Goal: Task Accomplishment & Management: Manage account settings

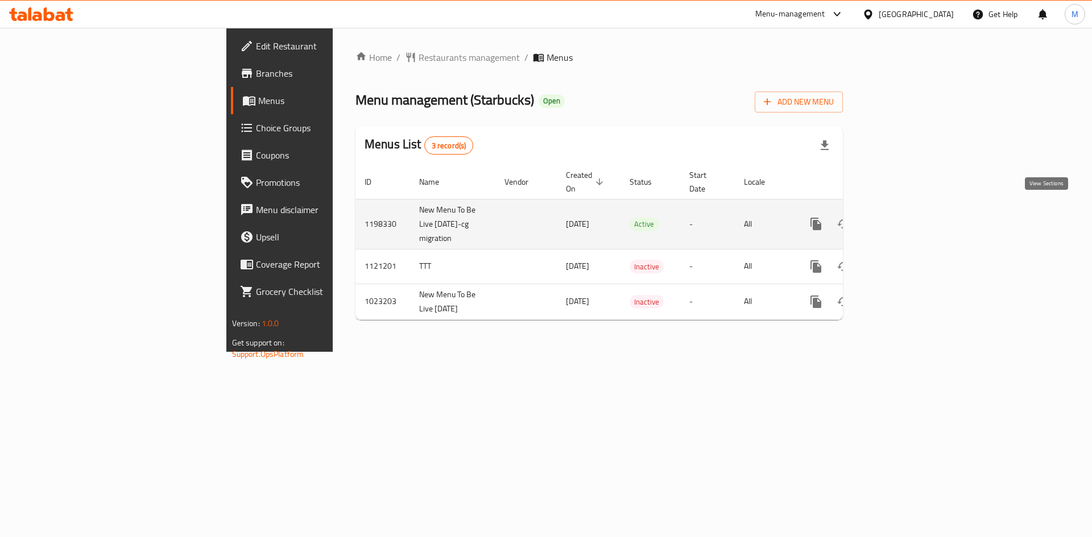
click at [912, 210] on link "enhanced table" at bounding box center [897, 223] width 27 height 27
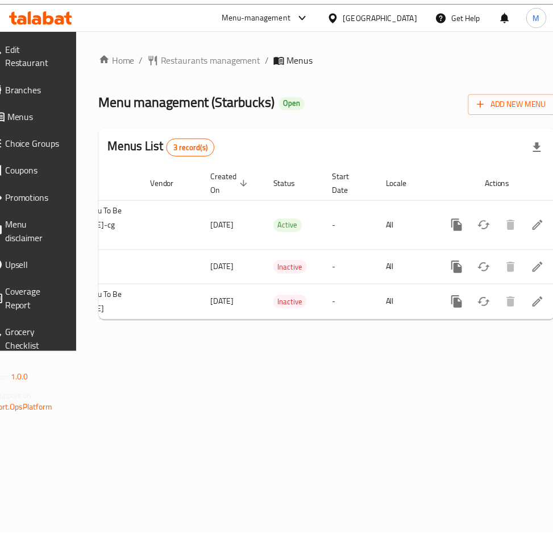
scroll to position [0, 140]
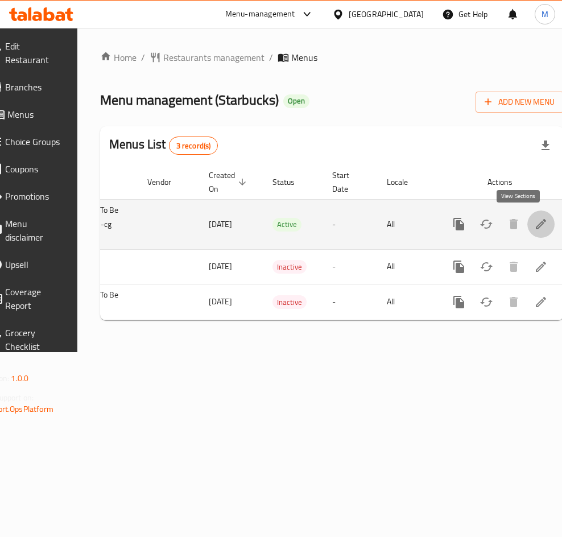
click at [528, 218] on link "enhanced table" at bounding box center [540, 223] width 27 height 27
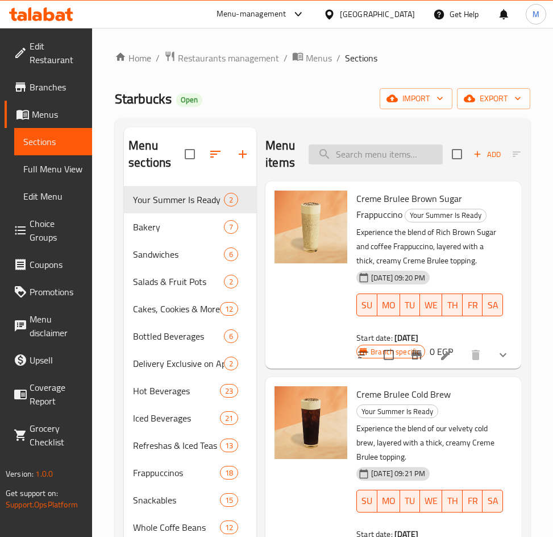
click at [382, 157] on input "search" at bounding box center [376, 154] width 134 height 20
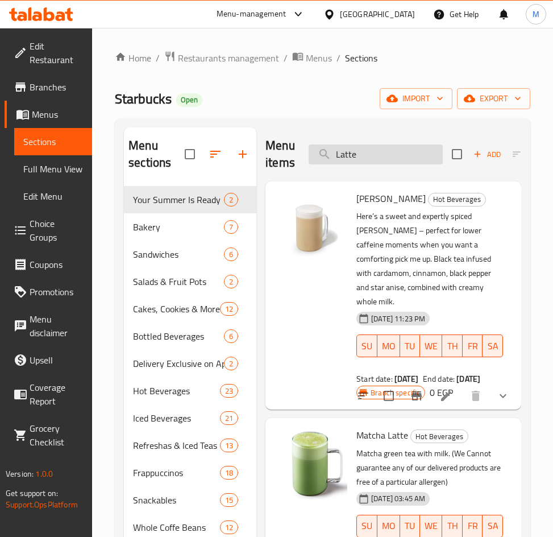
click at [384, 148] on input "Latte" at bounding box center [376, 154] width 134 height 20
click at [383, 148] on input "Latte" at bounding box center [376, 154] width 134 height 20
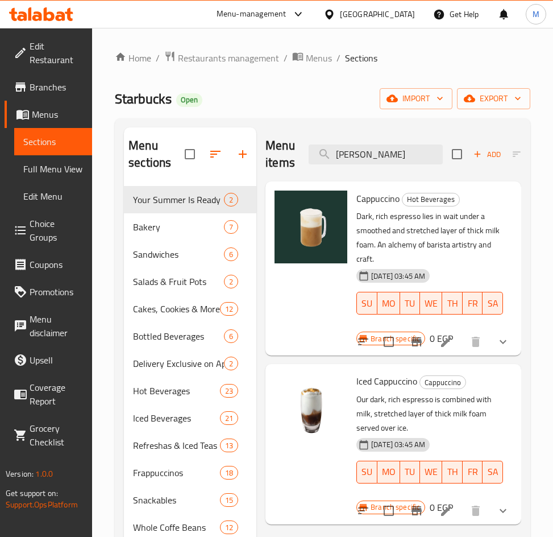
type input "Capp"
click at [506, 347] on icon "show more" at bounding box center [503, 342] width 14 height 14
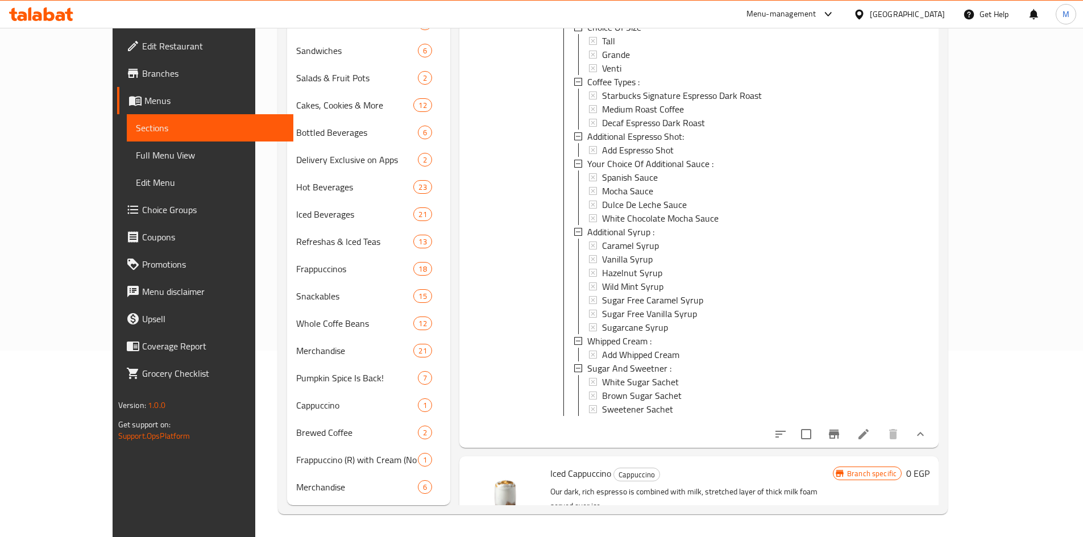
scroll to position [69, 0]
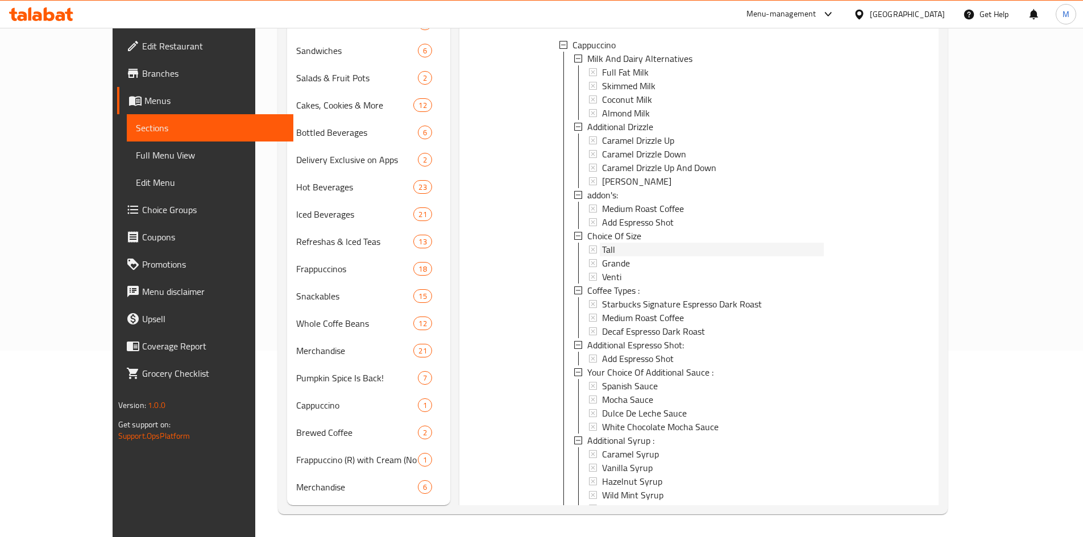
click at [561, 247] on div "Tall" at bounding box center [713, 250] width 222 height 14
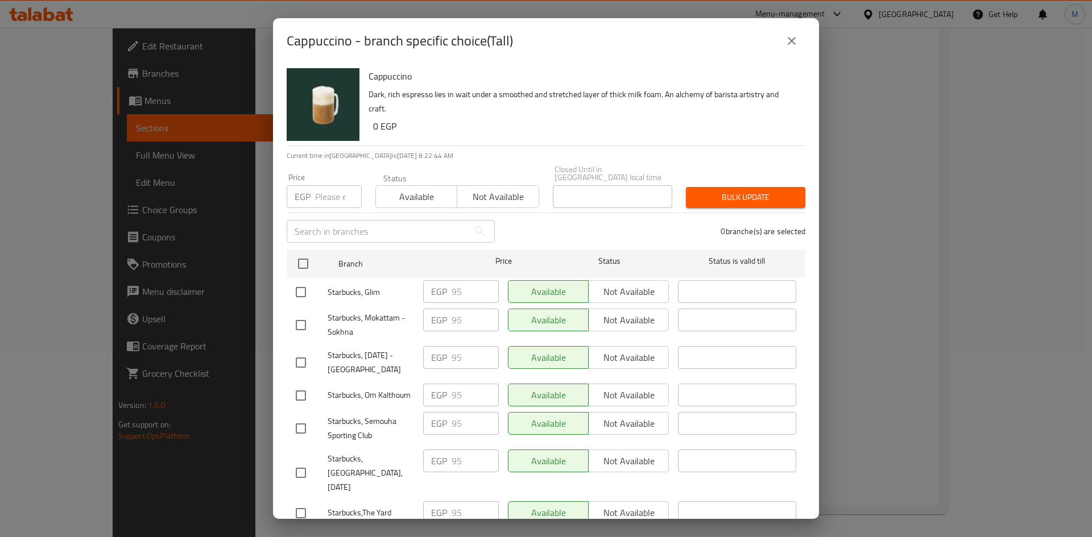
drag, startPoint x: 799, startPoint y: 44, endPoint x: 871, endPoint y: 29, distance: 72.6
click at [561, 44] on button "close" at bounding box center [791, 40] width 27 height 27
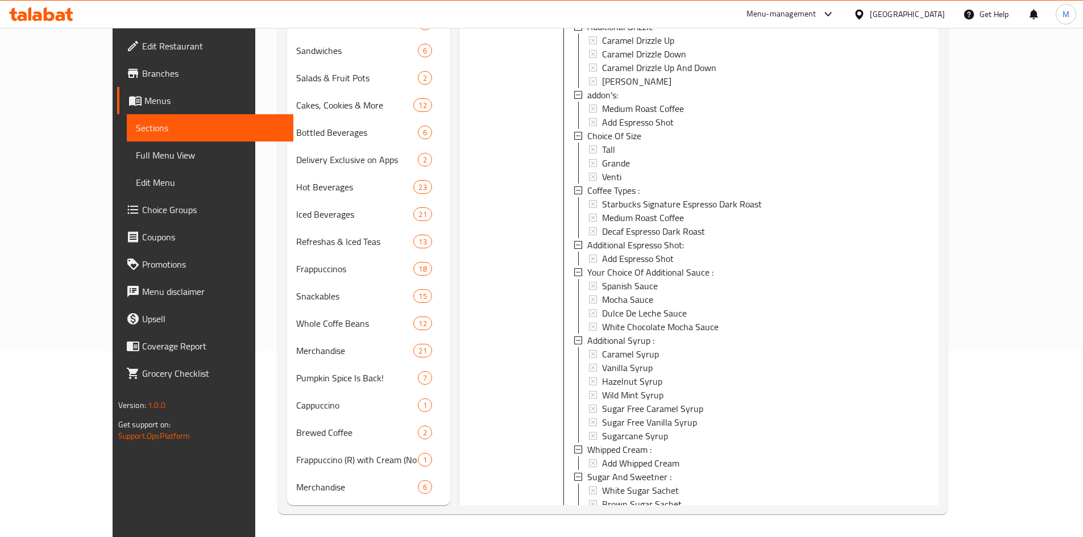
scroll to position [354, 0]
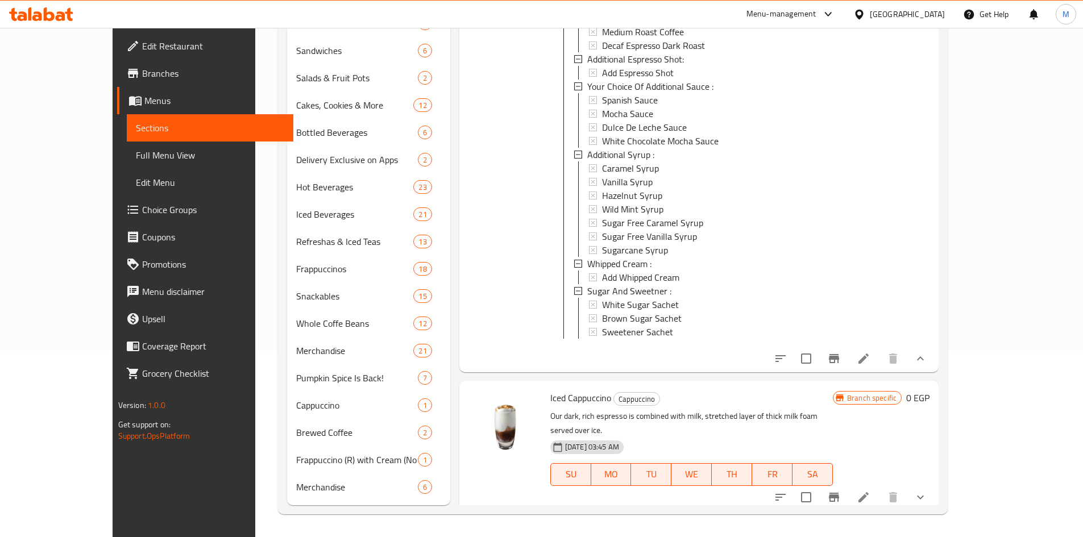
click at [561, 366] on icon at bounding box center [864, 359] width 14 height 14
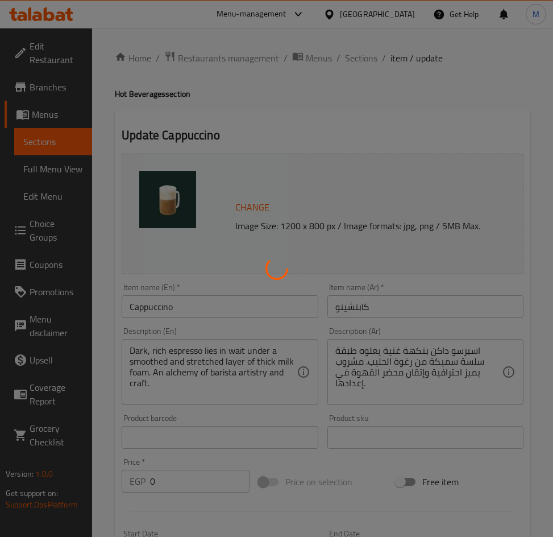
type input "بدائل الحليب والألبان"
type input "1"
type input "إضافة دريزل"
type input "0"
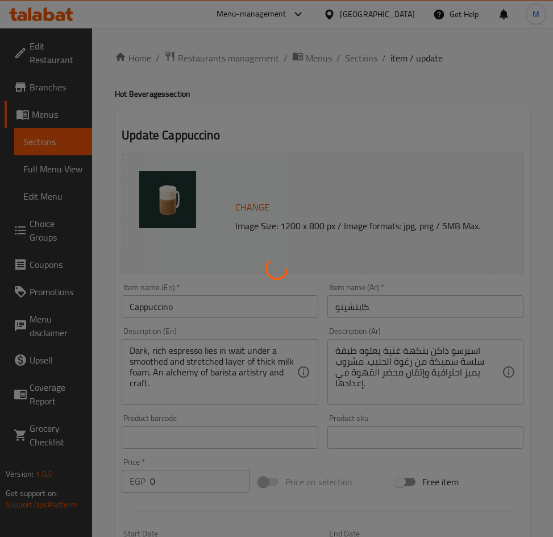
type input "5"
type input "إضافات:"
type input "0"
type input "2"
type input "اختيار الحجم"
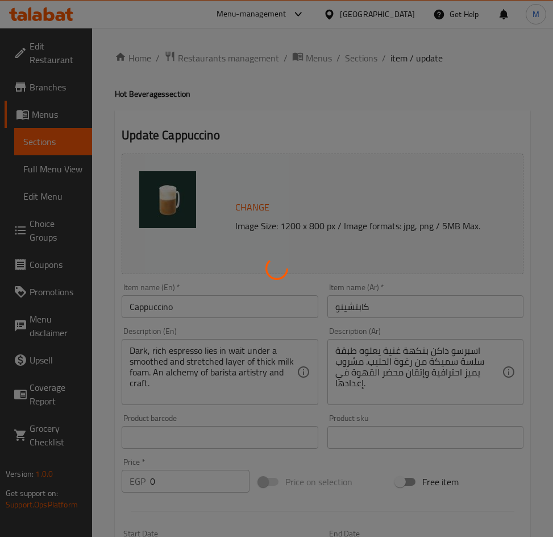
type input "1"
type input "أنواع القهوة :"
type input "1"
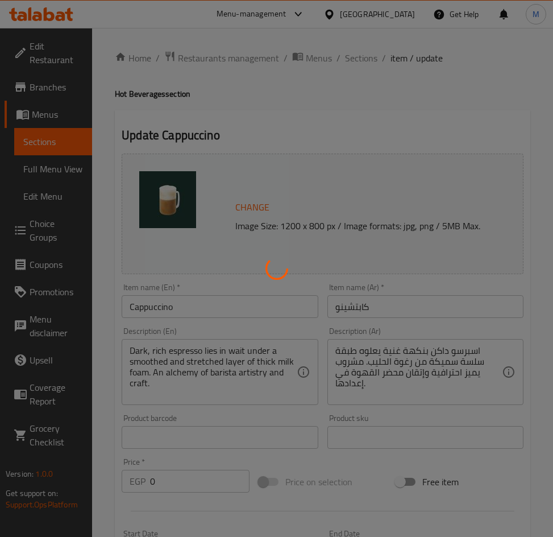
type input "إضافة شوت إسبريسو:"
type input "0"
type input "1"
type input "اختيارك من الصوص الإضافى :"
type input "0"
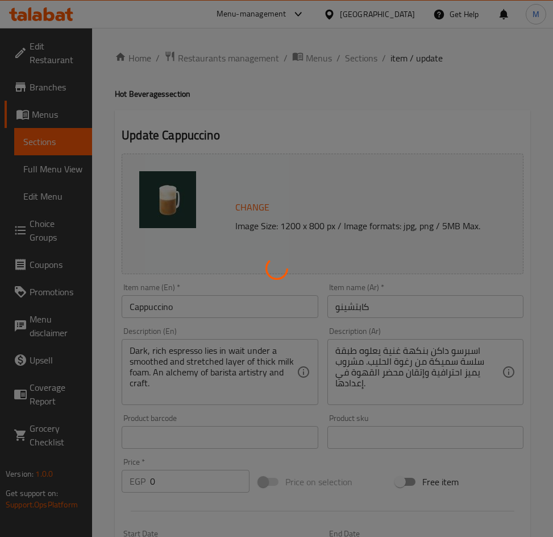
type input "4"
type input "شراب إضافي :"
type input "0"
type input "7"
type input "كريمة مخفوقة :"
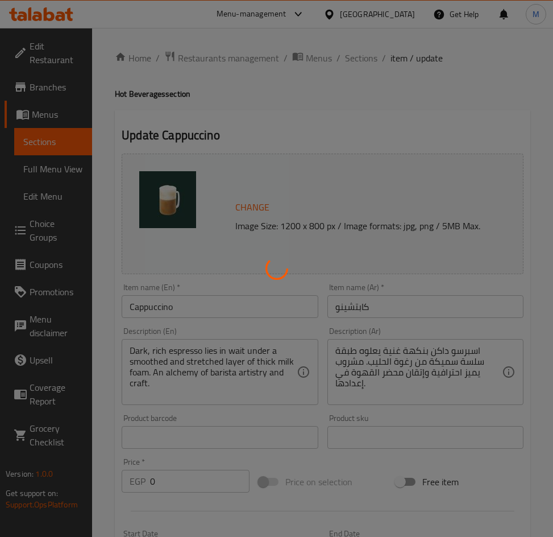
type input "0"
type input "1"
type input "السكر و المحليات :"
type input "0"
type input "3"
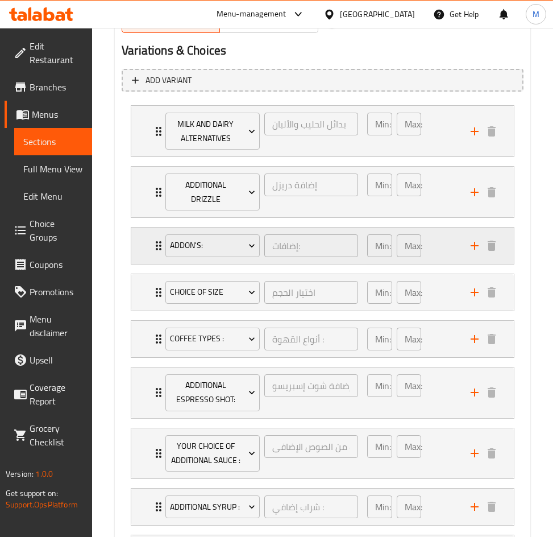
scroll to position [625, 0]
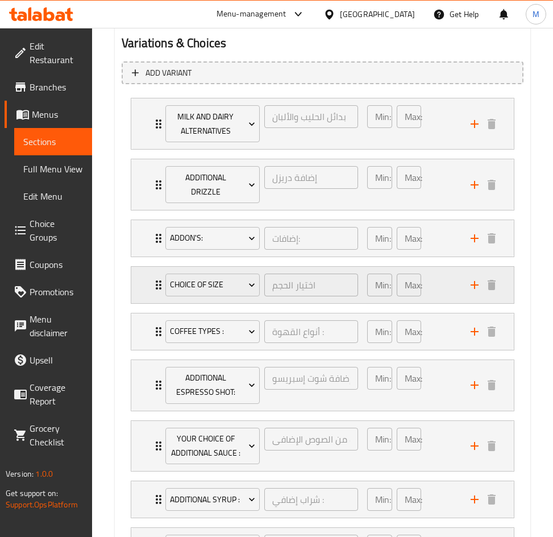
click at [158, 288] on icon "Expand" at bounding box center [159, 284] width 6 height 9
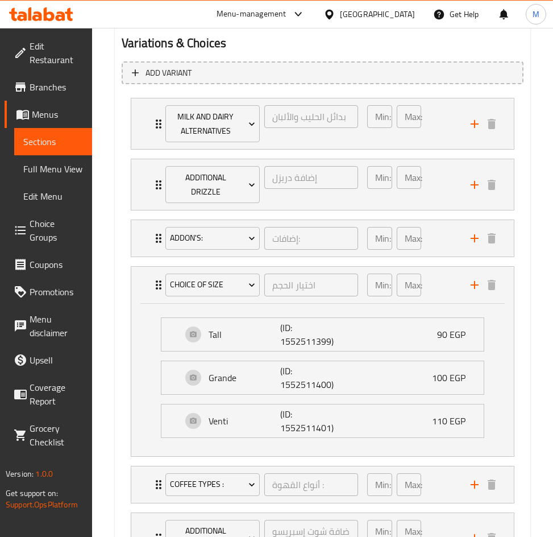
click at [417, 15] on div "Egypt" at bounding box center [369, 14] width 110 height 27
click at [409, 15] on div "Egypt" at bounding box center [377, 14] width 75 height 13
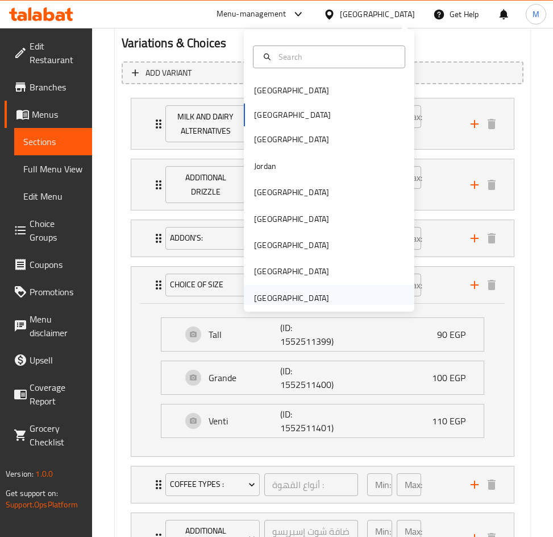
click at [276, 292] on div "[GEOGRAPHIC_DATA]" at bounding box center [291, 298] width 93 height 26
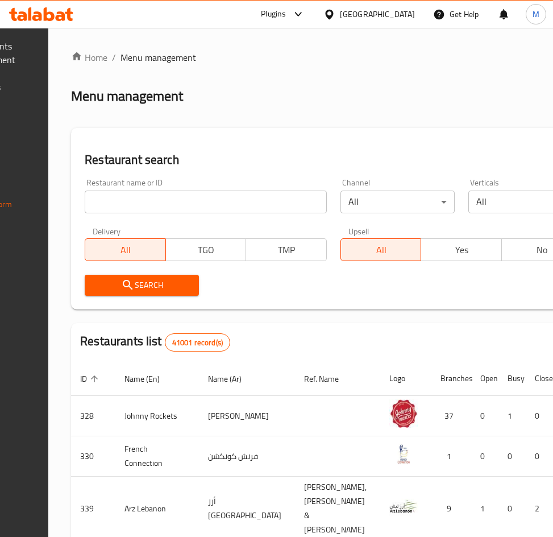
click at [300, 15] on icon at bounding box center [299, 14] width 14 height 14
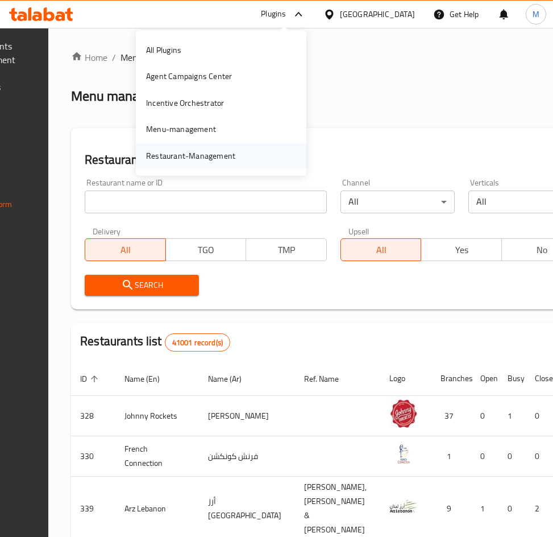
click at [230, 151] on div "Restaurant-Management" at bounding box center [190, 156] width 89 height 13
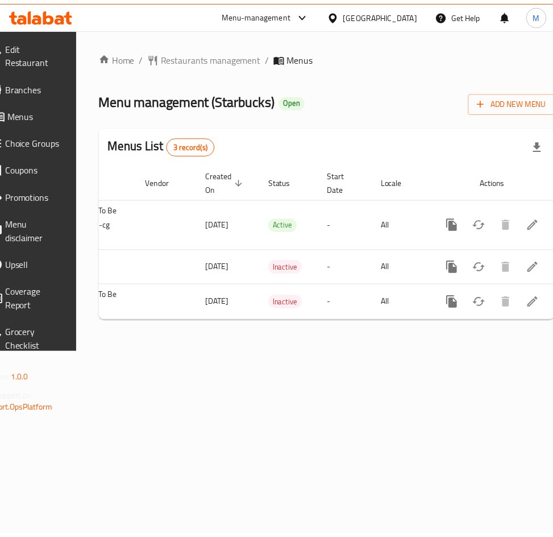
scroll to position [0, 142]
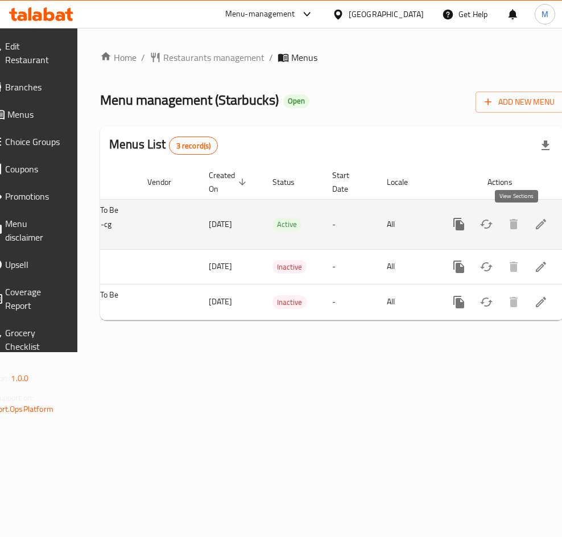
click at [534, 230] on icon "enhanced table" at bounding box center [541, 224] width 14 height 14
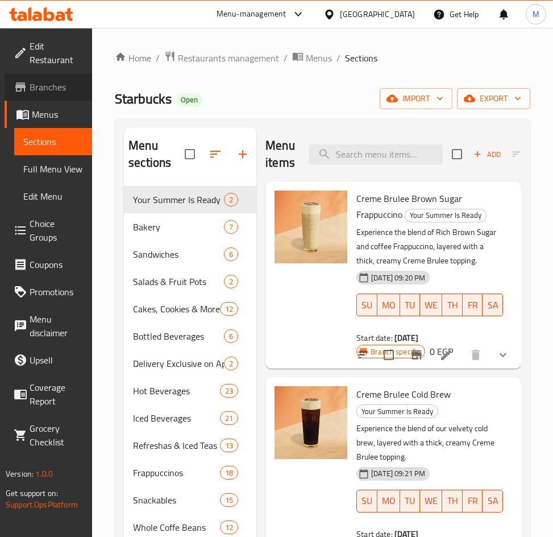
click at [39, 94] on span "Branches" at bounding box center [56, 87] width 53 height 14
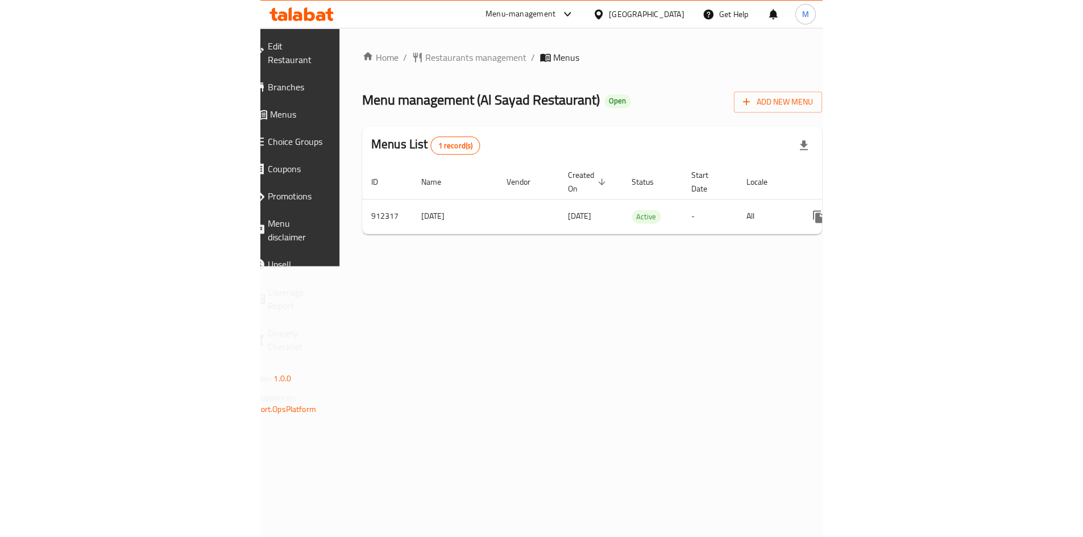
scroll to position [0, 138]
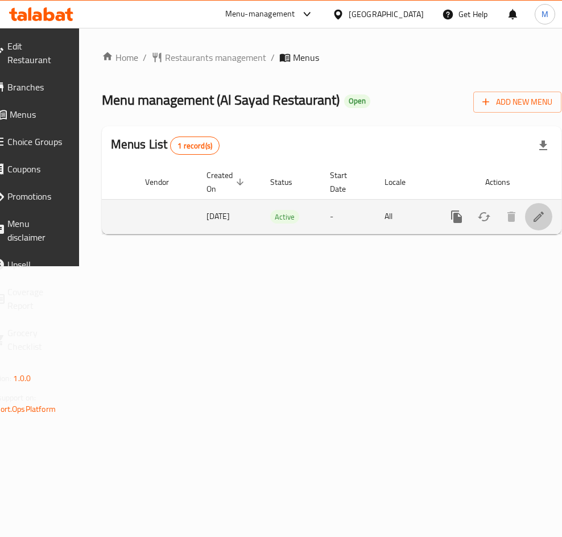
click at [532, 210] on icon "enhanced table" at bounding box center [539, 217] width 14 height 14
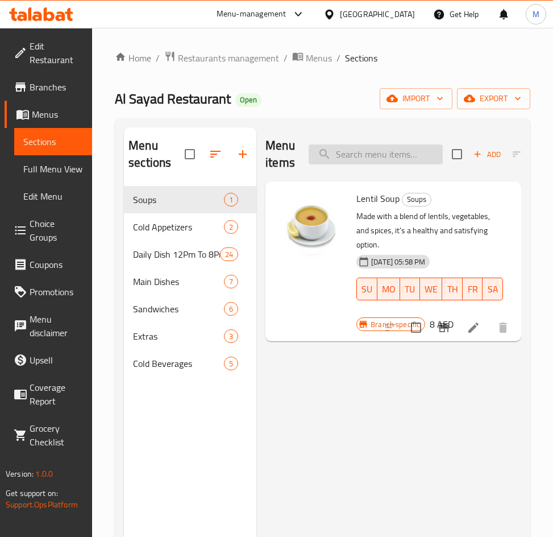
click at [371, 161] on input "search" at bounding box center [376, 154] width 134 height 20
paste input "Potato Stew With Meat"
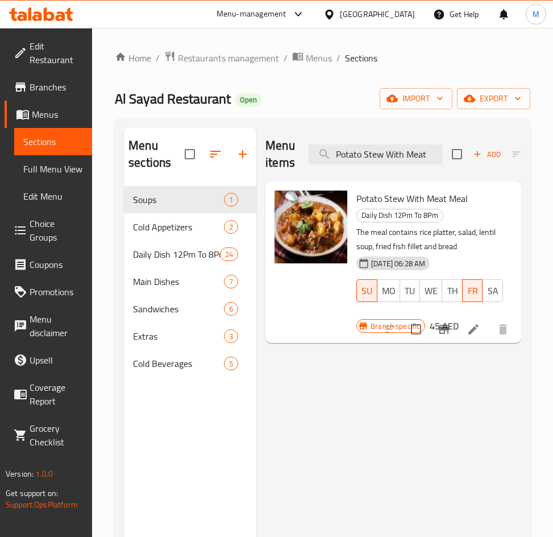
type input "Potato Stew With Meat"
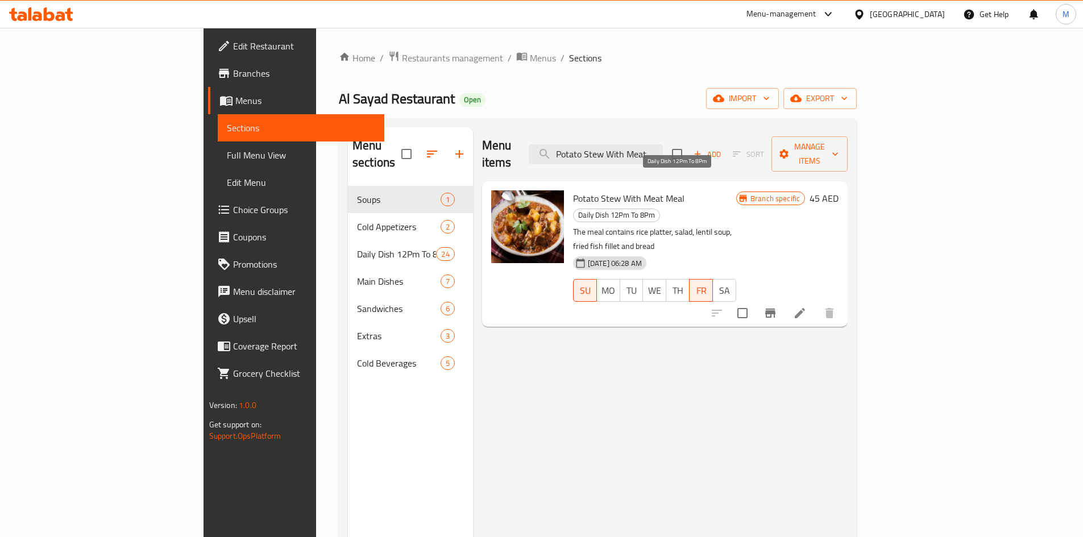
click at [561, 209] on span "Daily Dish 12Pm To 8Pm" at bounding box center [617, 215] width 86 height 13
copy span "Daily Dish 12Pm To 8Pm"
click at [561, 370] on div "Menu items Potato Stew With Meat Add Sort Manage items Potato Stew With Meat Me…" at bounding box center [660, 395] width 375 height 537
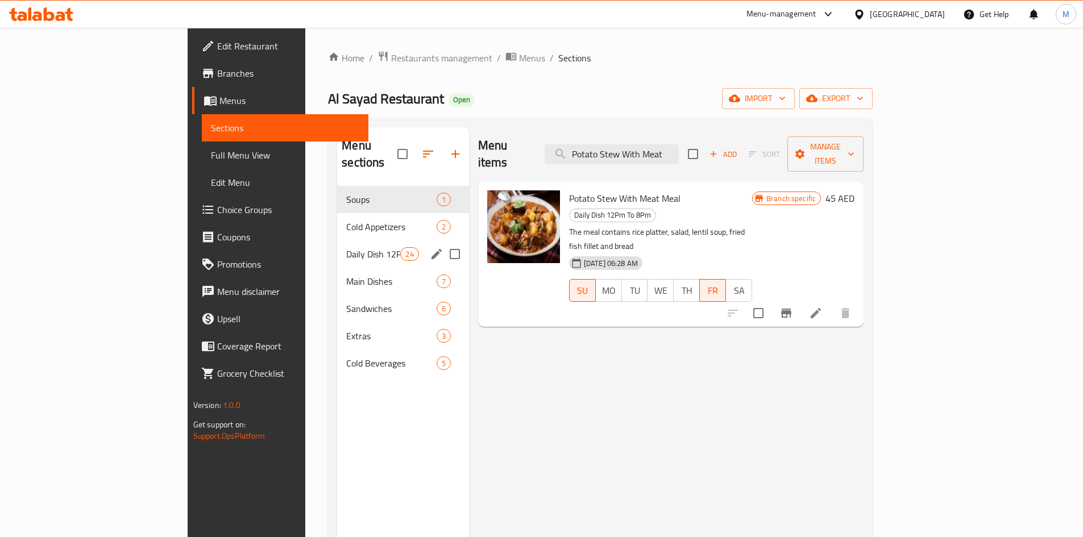
click at [337, 248] on div "Daily Dish 12Pm To 8Pm 24" at bounding box center [402, 254] width 131 height 27
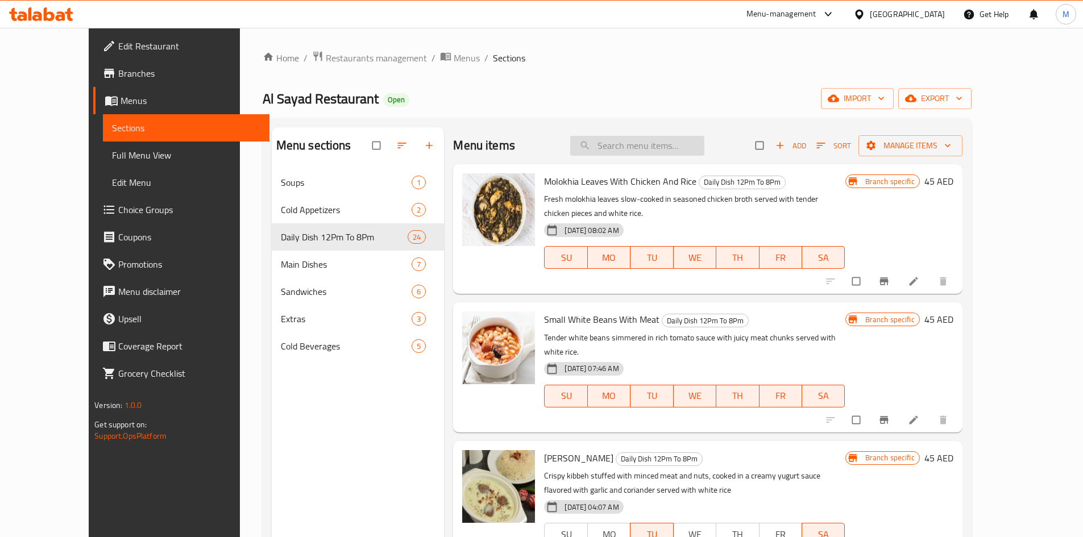
click at [673, 140] on input "search" at bounding box center [637, 146] width 134 height 20
paste input "Potato Stew With Meat"
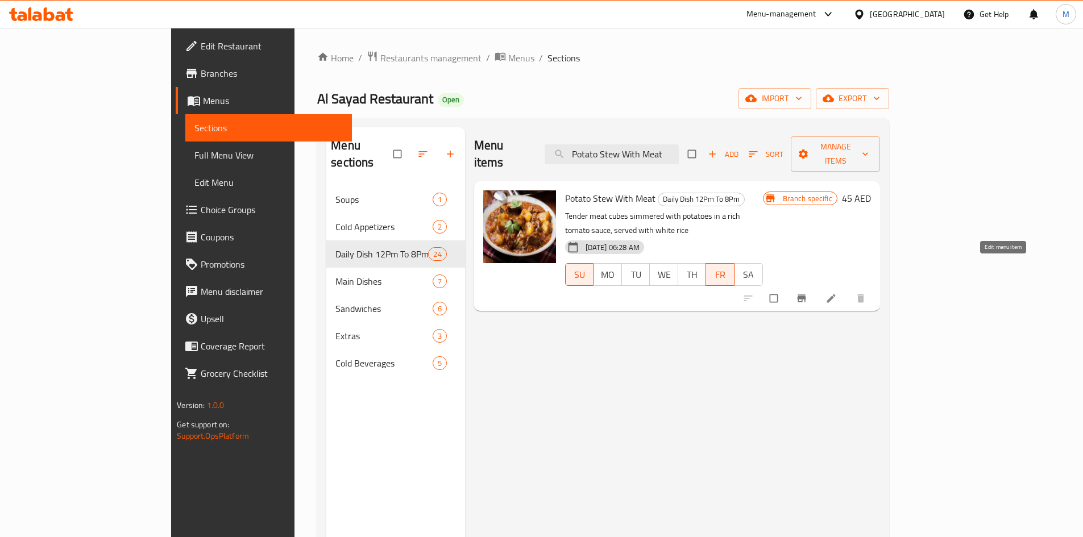
type input "Potato Stew With Meat"
click at [839, 293] on link at bounding box center [833, 298] width 14 height 11
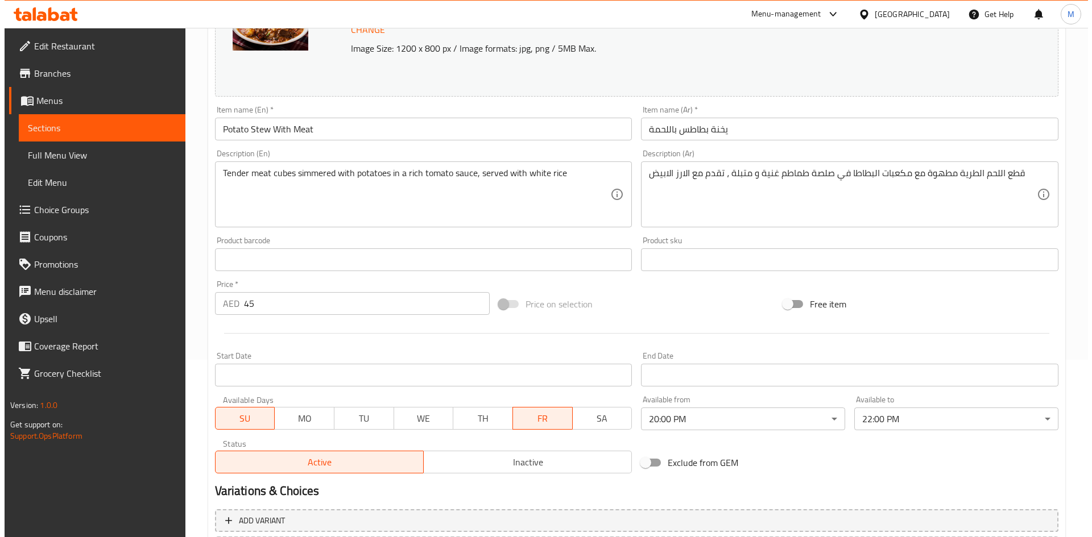
scroll to position [283, 0]
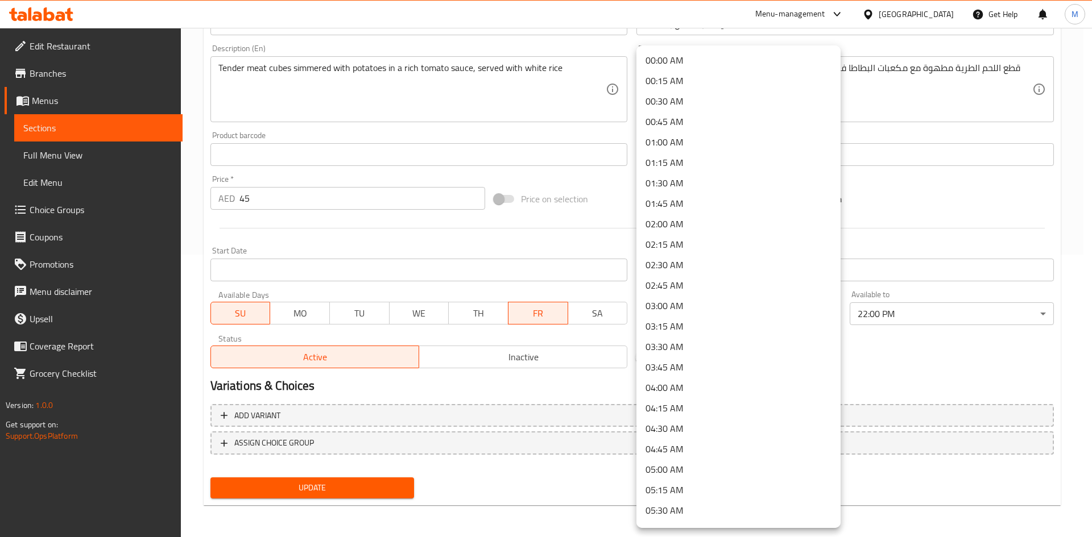
click at [830, 255] on body "​ Menu-management United Arab Emirates Get Help M Edit Restaurant Branches Menu…" at bounding box center [546, -1] width 1092 height 509
click at [665, 377] on li "12:00 PM" at bounding box center [738, 371] width 204 height 20
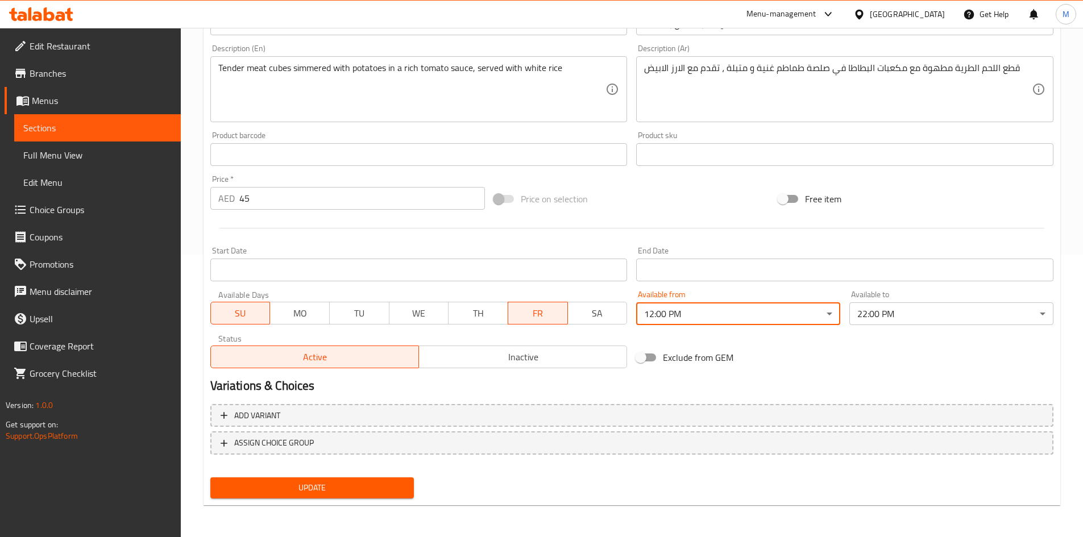
click at [959, 255] on body "​ Menu-management United Arab Emirates Get Help M Edit Restaurant Branches Menu…" at bounding box center [541, -1] width 1083 height 509
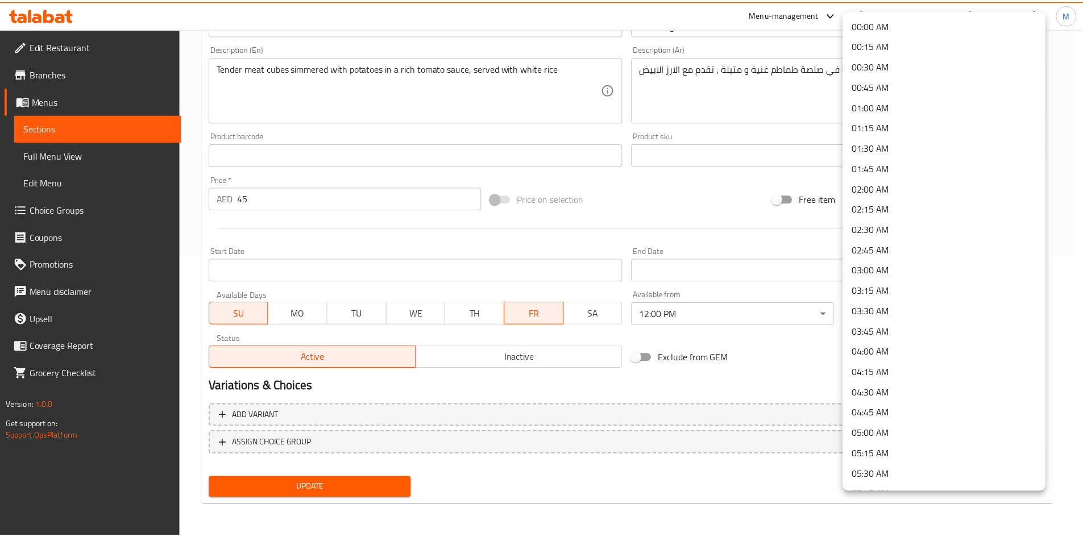
scroll to position [1512, 0]
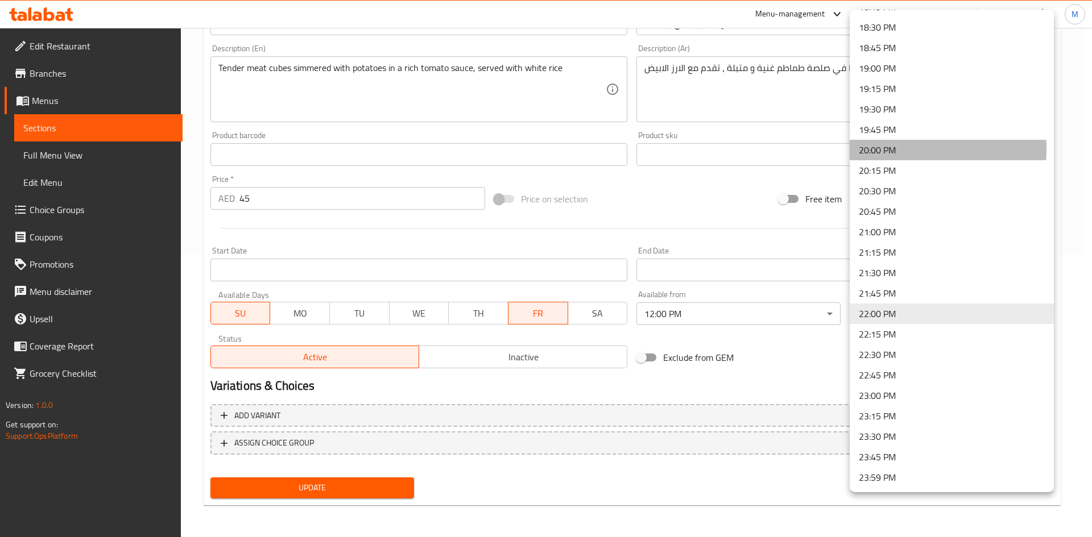
click at [879, 149] on li "20:00 PM" at bounding box center [952, 150] width 204 height 20
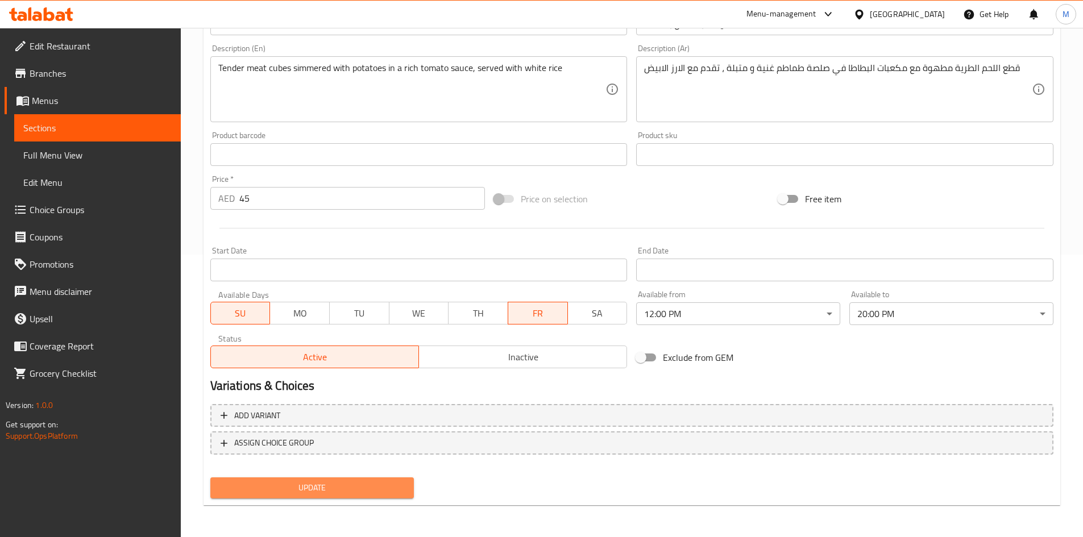
click at [341, 488] on span "Update" at bounding box center [312, 488] width 186 height 14
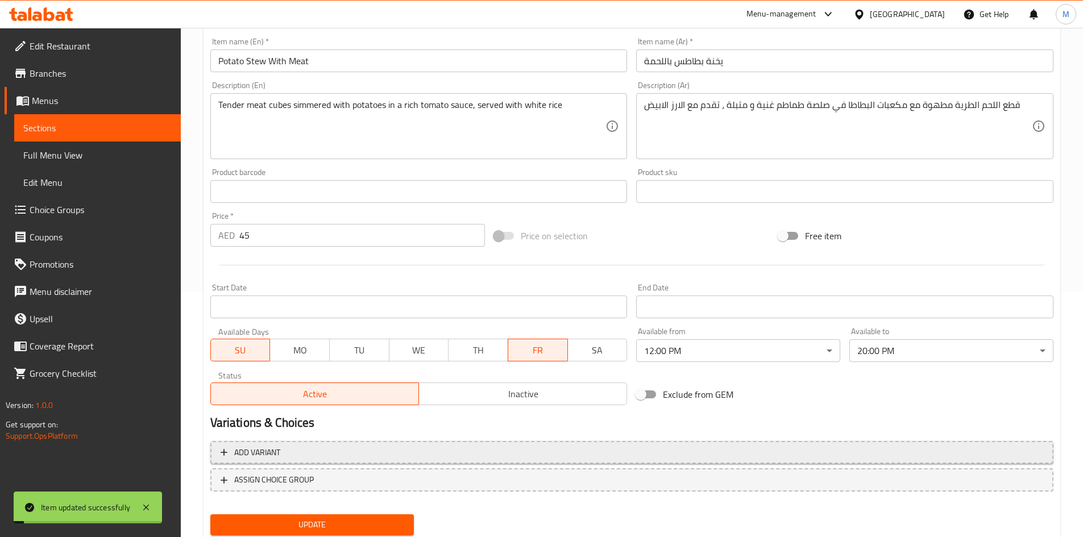
scroll to position [226, 0]
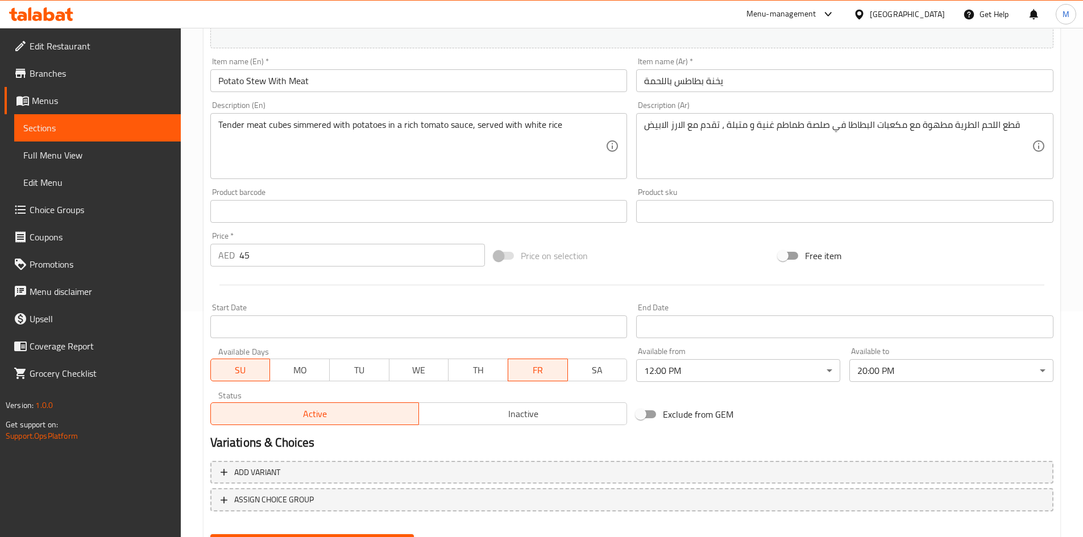
click at [45, 77] on span "Branches" at bounding box center [101, 74] width 142 height 14
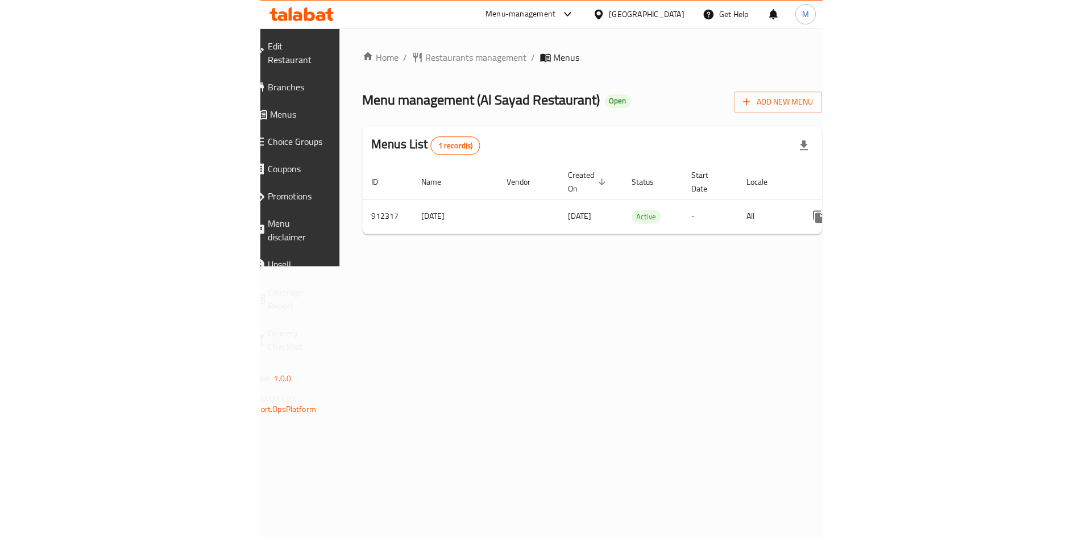
scroll to position [0, 138]
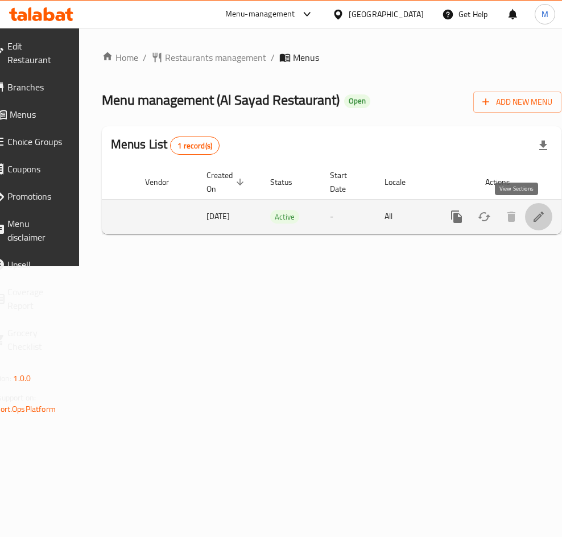
click at [525, 214] on link "enhanced table" at bounding box center [538, 216] width 27 height 27
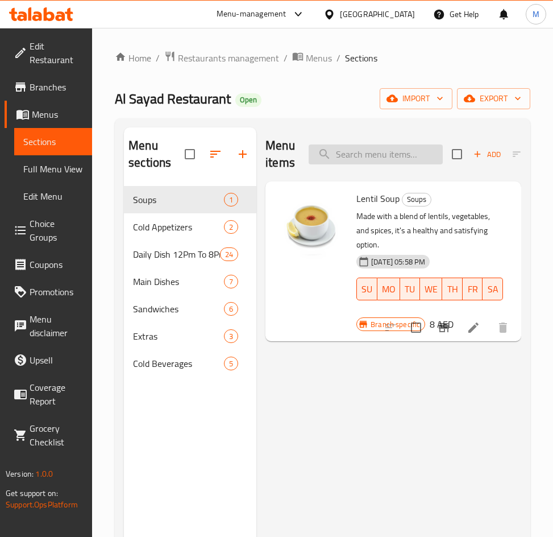
click at [351, 163] on input "search" at bounding box center [376, 154] width 134 height 20
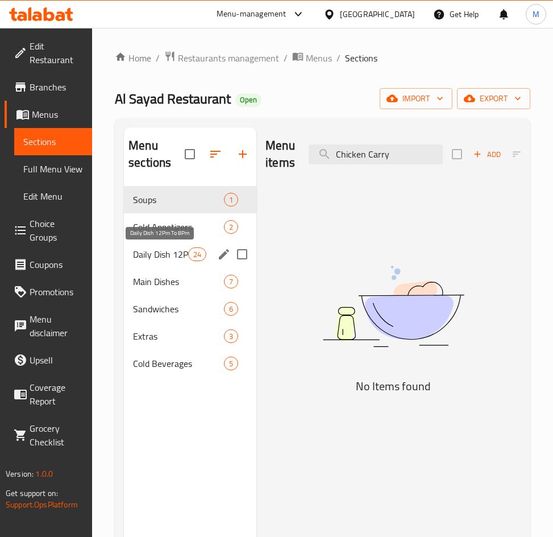
click at [174, 250] on span "Daily Dish 12Pm To 8Pm" at bounding box center [160, 254] width 55 height 14
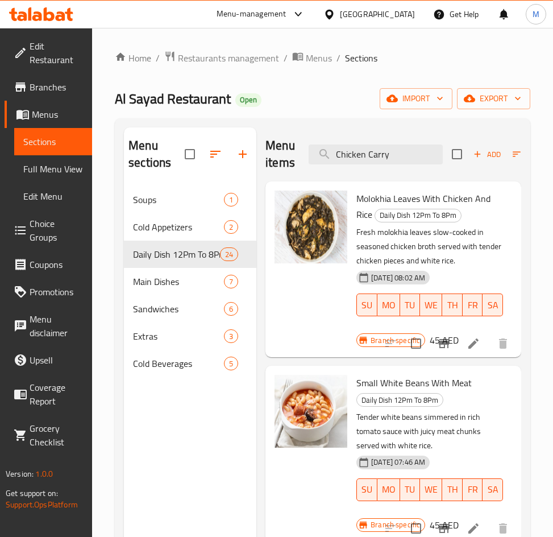
drag, startPoint x: 390, startPoint y: 157, endPoint x: 201, endPoint y: 156, distance: 189.4
click at [201, 156] on div "Menu sections Soups 1 Cold Appetizers 2 Daily Dish 12Pm To 8Pm 24 Main Dishes 7…" at bounding box center [322, 395] width 397 height 537
drag, startPoint x: 376, startPoint y: 157, endPoint x: 387, endPoint y: 153, distance: 12.0
click at [375, 156] on input "Chicken Carry" at bounding box center [376, 154] width 134 height 20
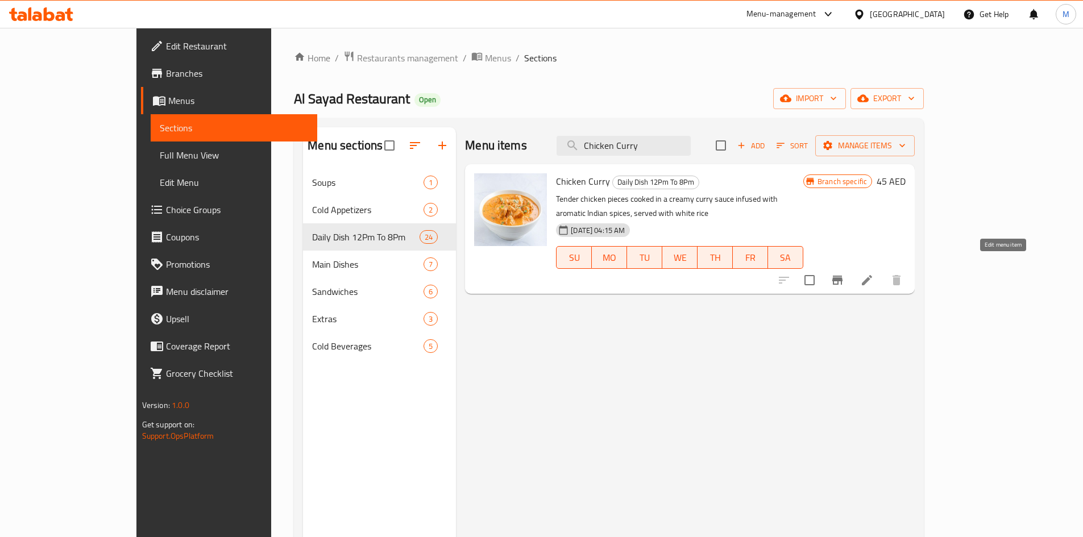
type input "Chicken Curry"
click at [872, 275] on icon at bounding box center [867, 280] width 10 height 10
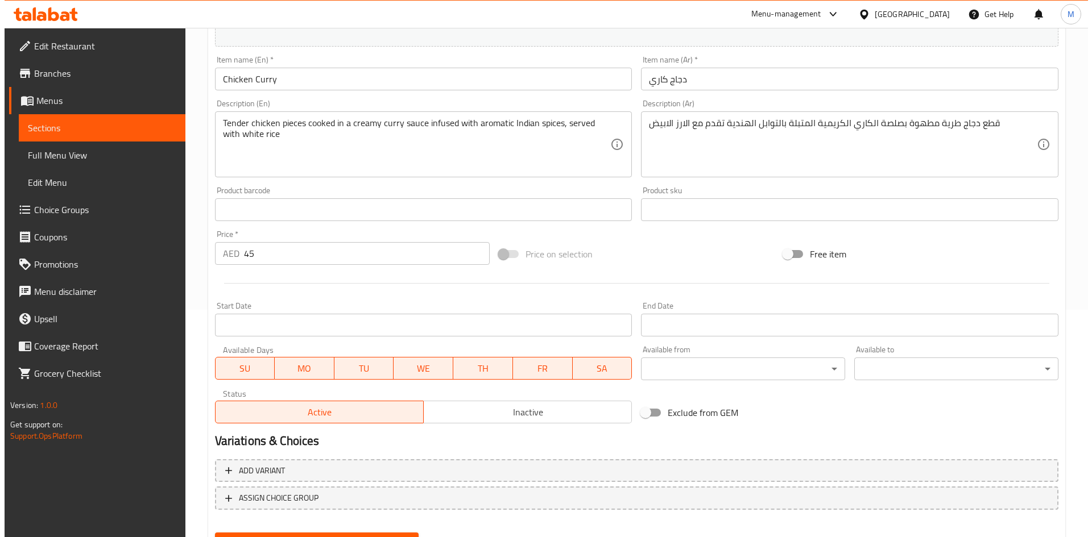
scroll to position [283, 0]
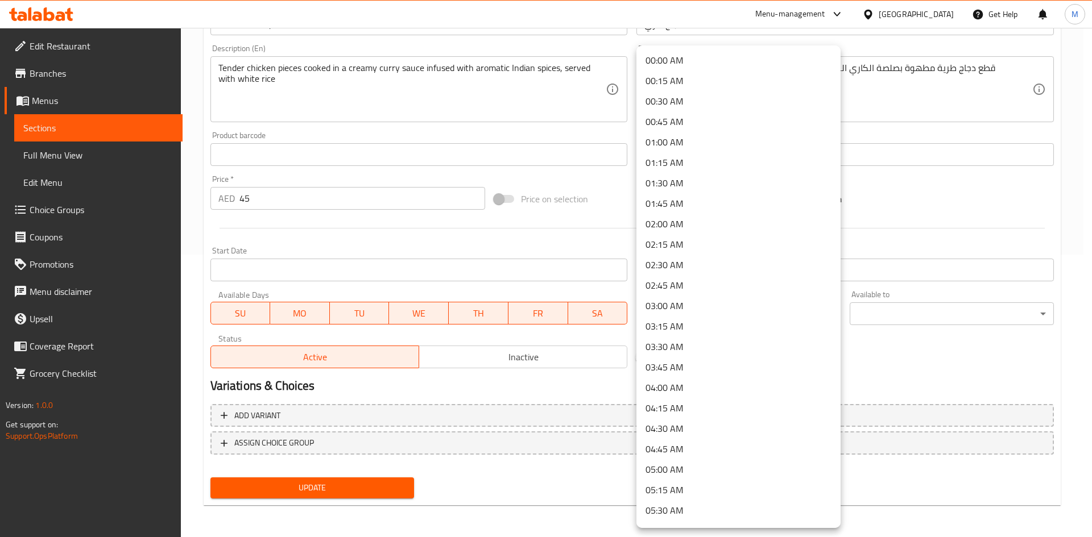
click at [769, 255] on body "​ Menu-management United Arab Emirates Get Help M Edit Restaurant Branches Menu…" at bounding box center [546, -1] width 1092 height 509
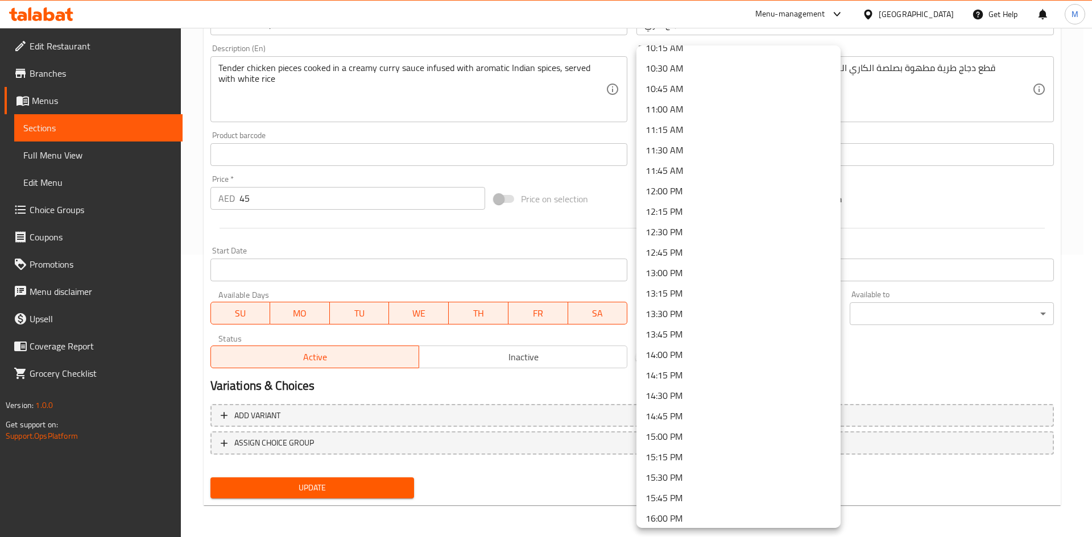
scroll to position [910, 0]
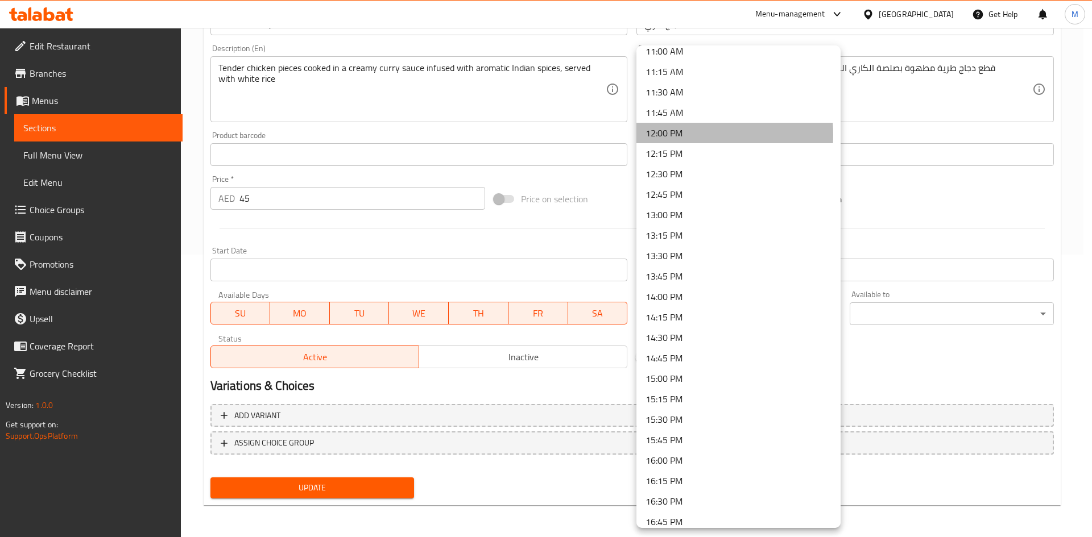
click at [670, 135] on li "12:00 PM" at bounding box center [738, 133] width 204 height 20
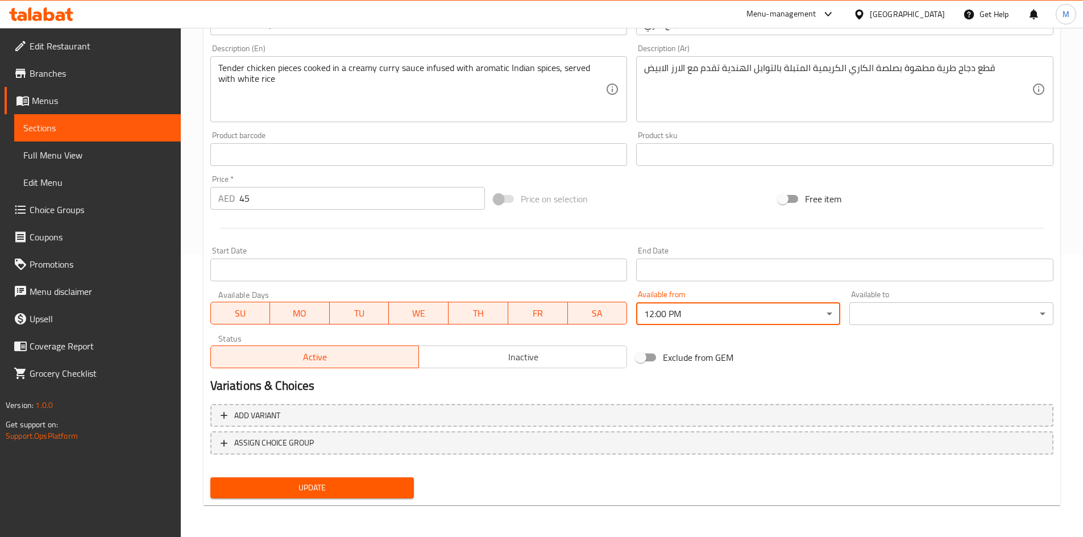
click at [941, 255] on body "​ Menu-management United Arab Emirates Get Help M Edit Restaurant Branches Menu…" at bounding box center [541, -1] width 1083 height 509
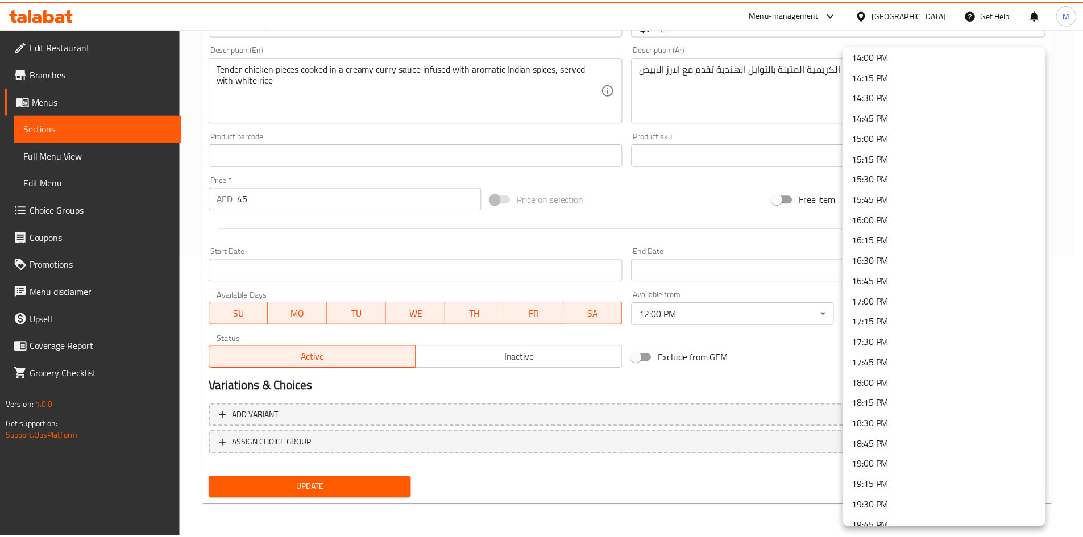
scroll to position [1251, 0]
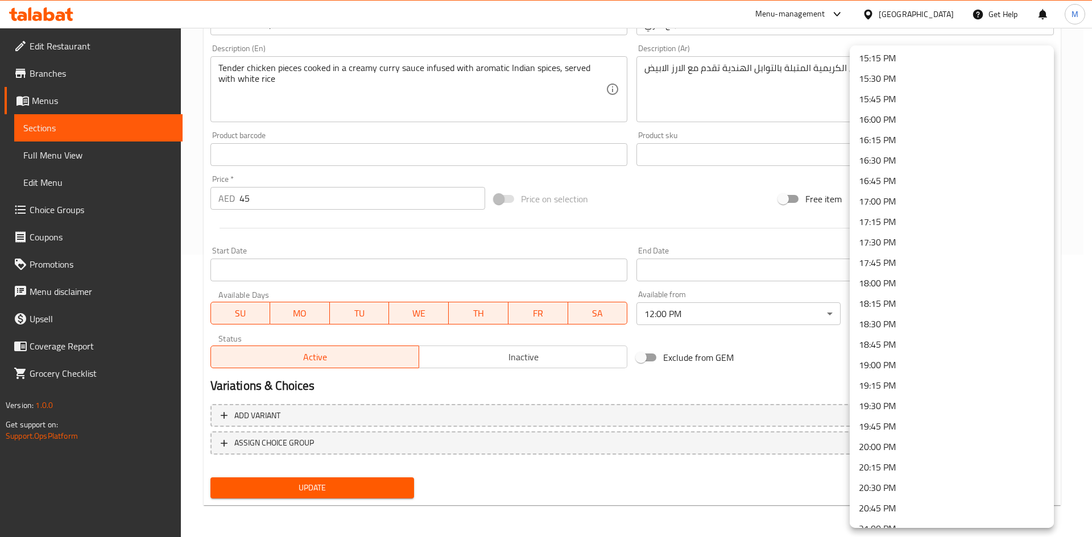
click at [900, 449] on li "20:00 PM" at bounding box center [952, 447] width 204 height 20
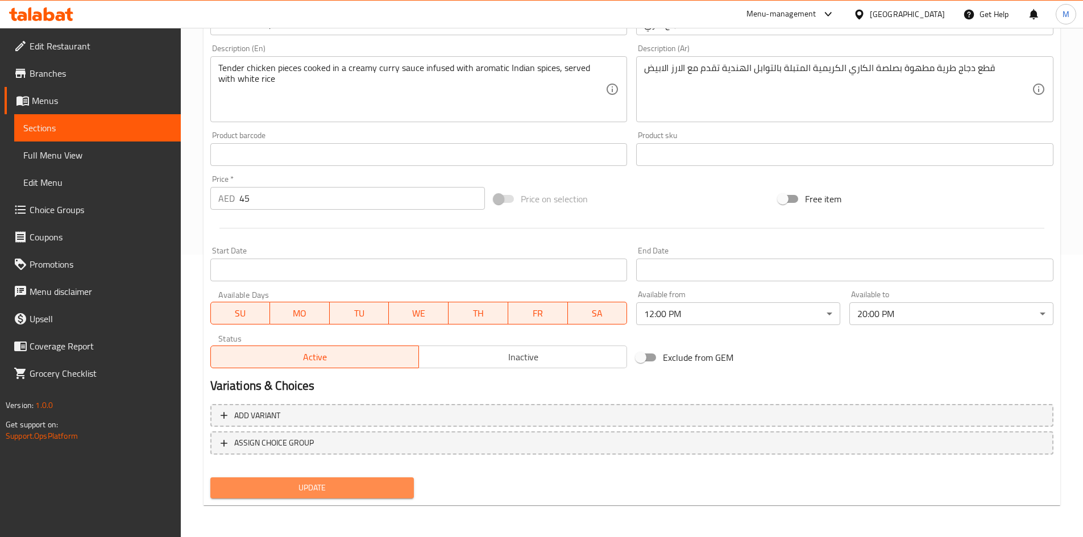
drag, startPoint x: 321, startPoint y: 481, endPoint x: 450, endPoint y: 487, distance: 129.8
click at [321, 483] on span "Update" at bounding box center [312, 488] width 186 height 14
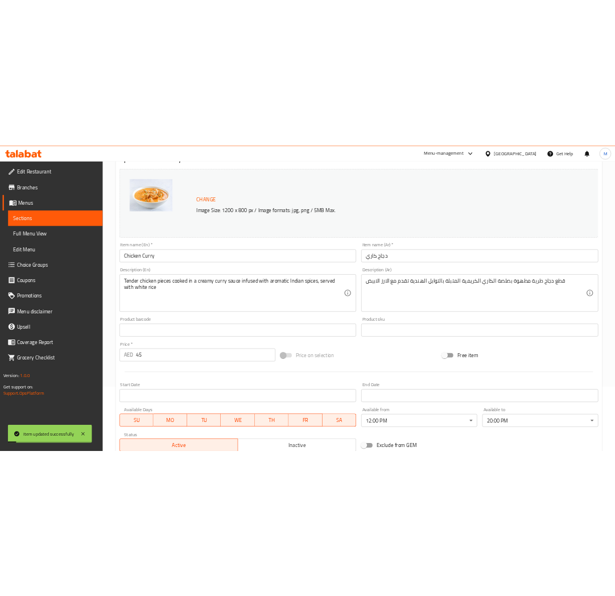
scroll to position [111, 0]
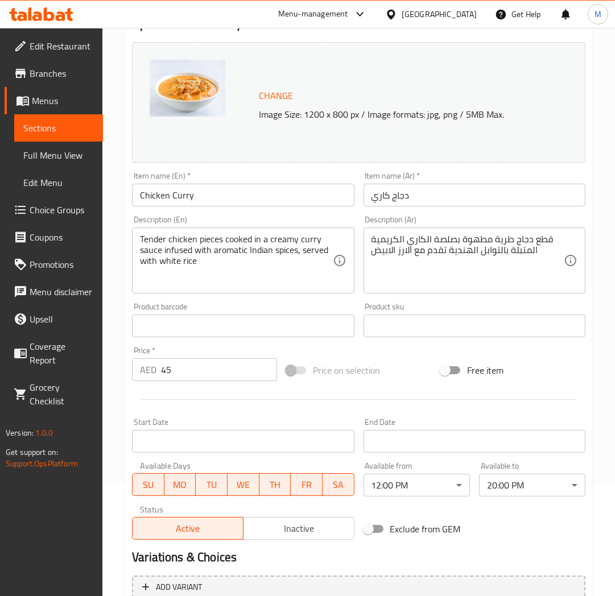
drag, startPoint x: 59, startPoint y: 100, endPoint x: 67, endPoint y: 89, distance: 12.6
click at [59, 100] on span "Menus" at bounding box center [63, 101] width 62 height 14
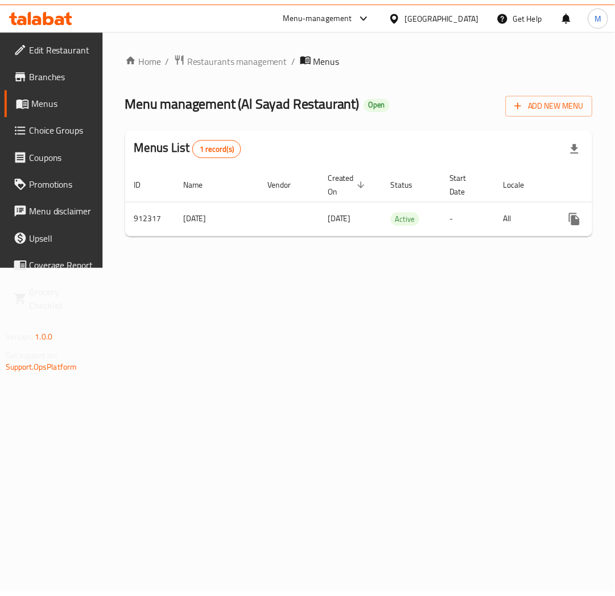
scroll to position [0, 86]
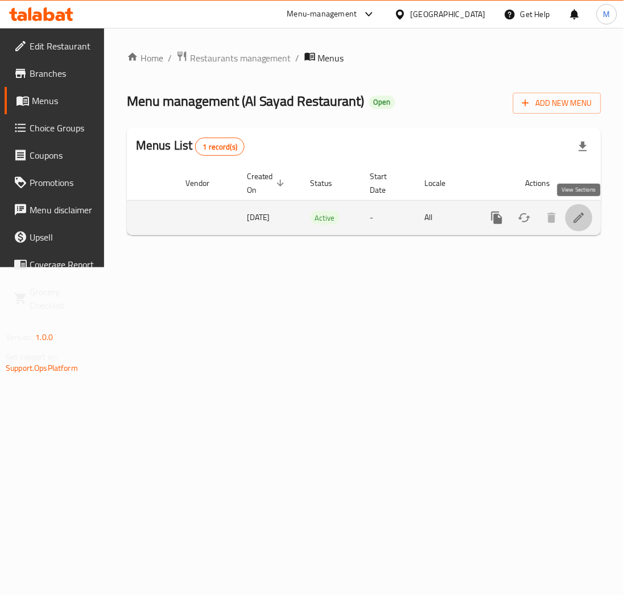
click at [589, 216] on link "enhanced table" at bounding box center [578, 217] width 27 height 27
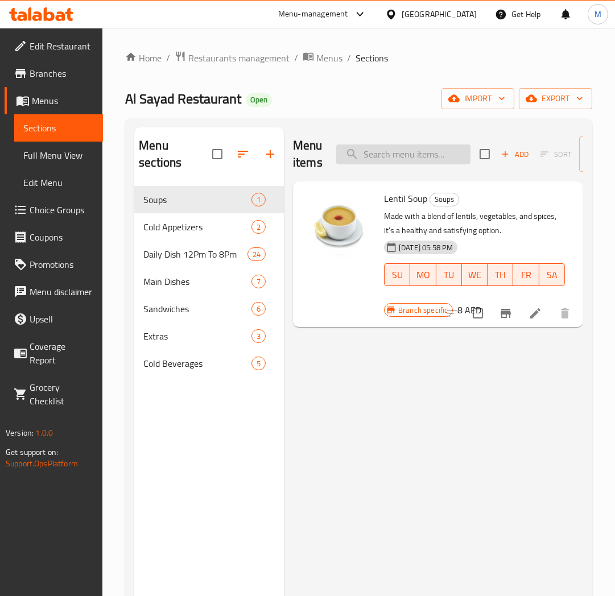
paste input "Mujadara With Plate Of Green Beans Meal"
click at [402, 161] on input "Mujadara With Plate Of Green Beans Meal" at bounding box center [403, 154] width 134 height 20
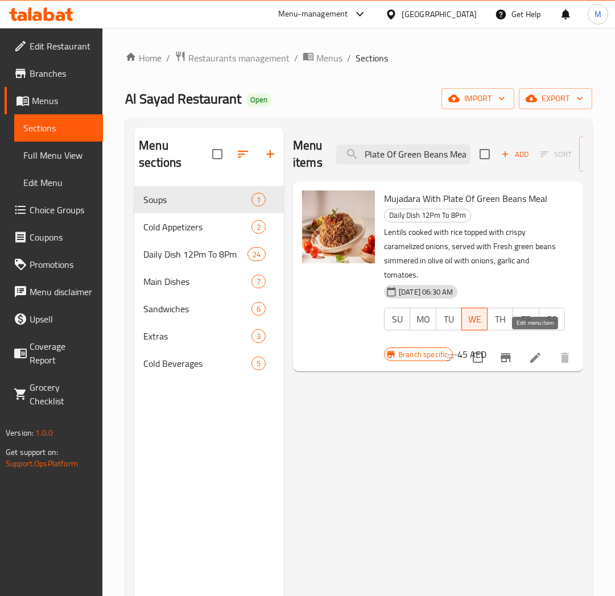
type input "Mujadara With Plate Of Green Beans Meal"
click at [529, 351] on icon at bounding box center [535, 358] width 14 height 14
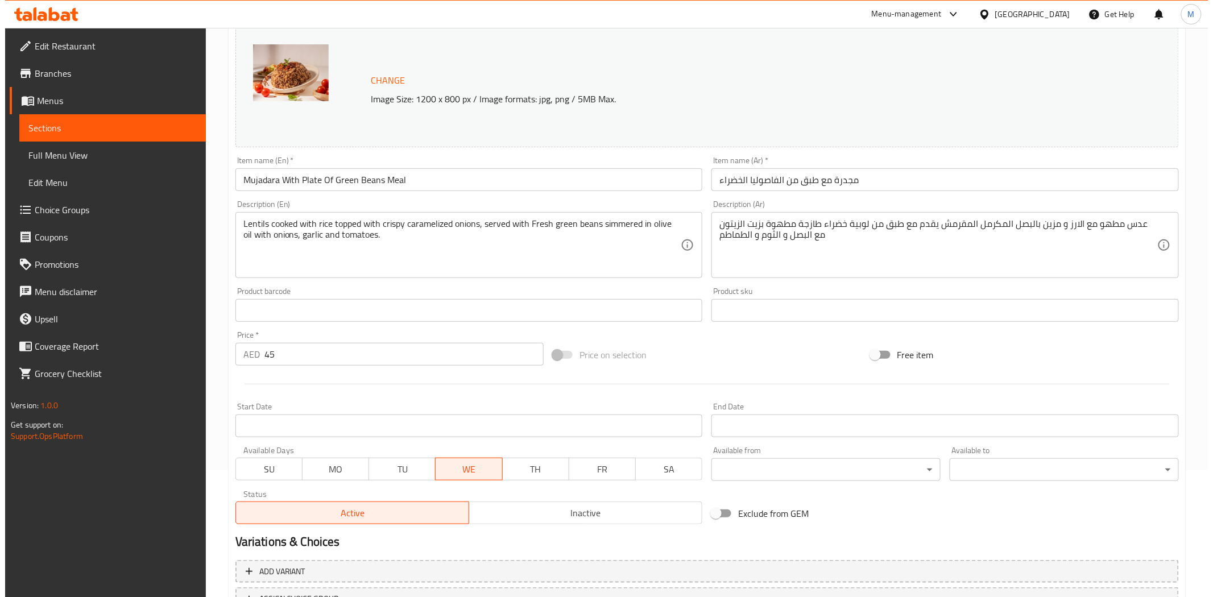
scroll to position [221, 0]
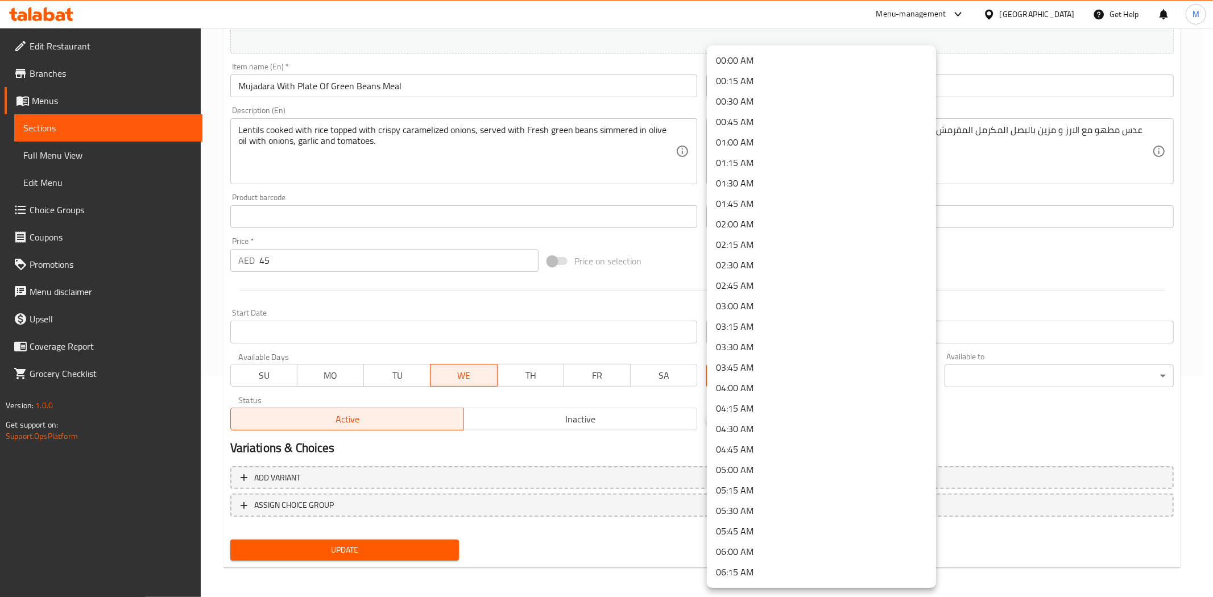
click at [871, 368] on body "​ Menu-management United Arab Emirates Get Help M Edit Restaurant Branches Menu…" at bounding box center [606, 91] width 1213 height 569
click at [742, 477] on li "12:00 PM" at bounding box center [821, 474] width 229 height 20
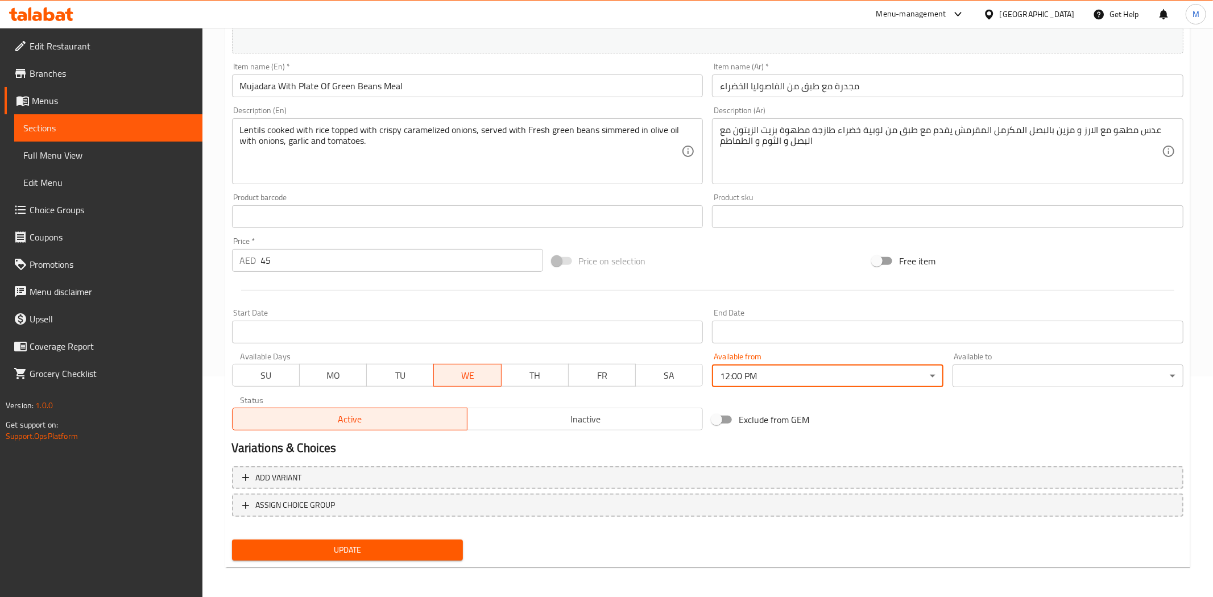
click at [1055, 366] on body "​ Menu-management United Arab Emirates Get Help M Edit Restaurant Branches Menu…" at bounding box center [606, 91] width 1213 height 569
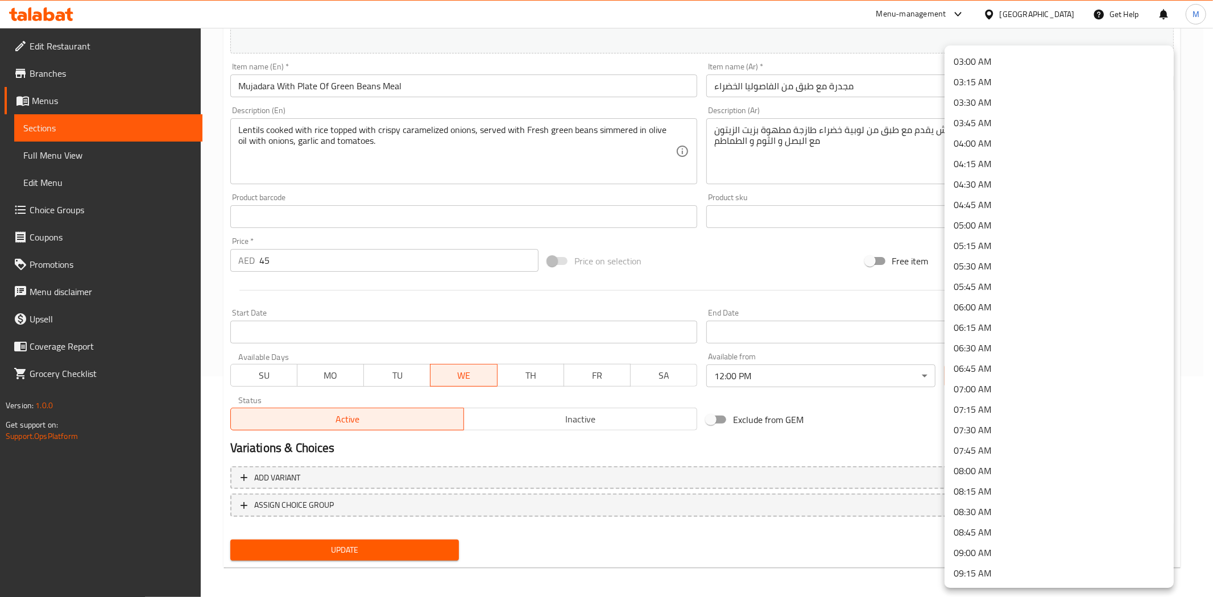
scroll to position [316, 0]
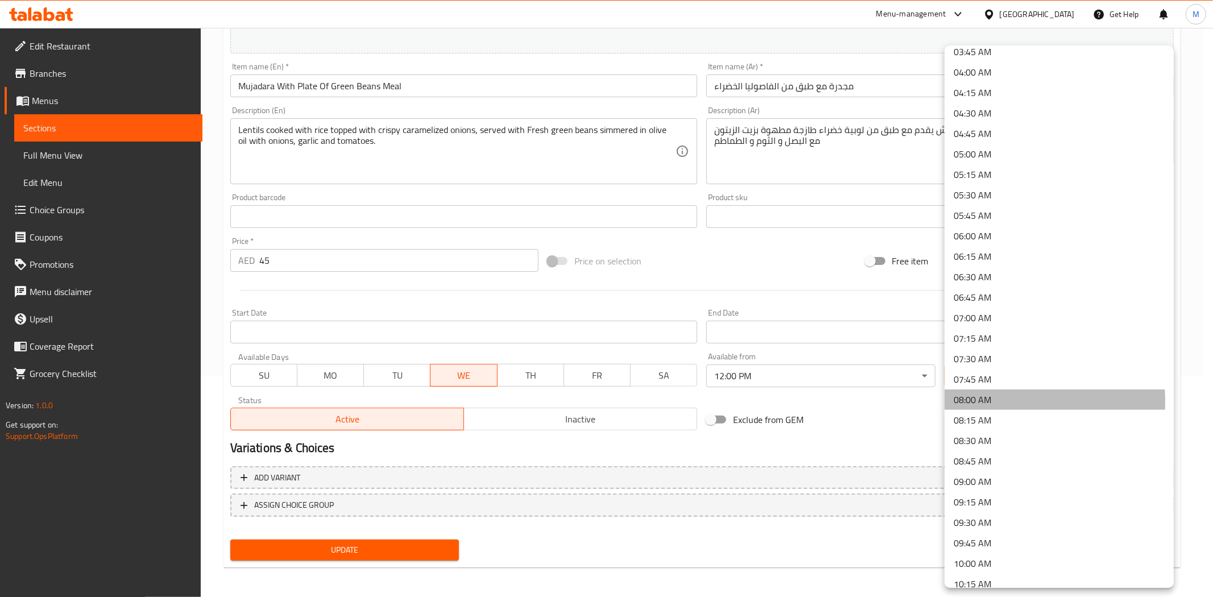
click at [981, 401] on li "08:00 AM" at bounding box center [1058, 400] width 229 height 20
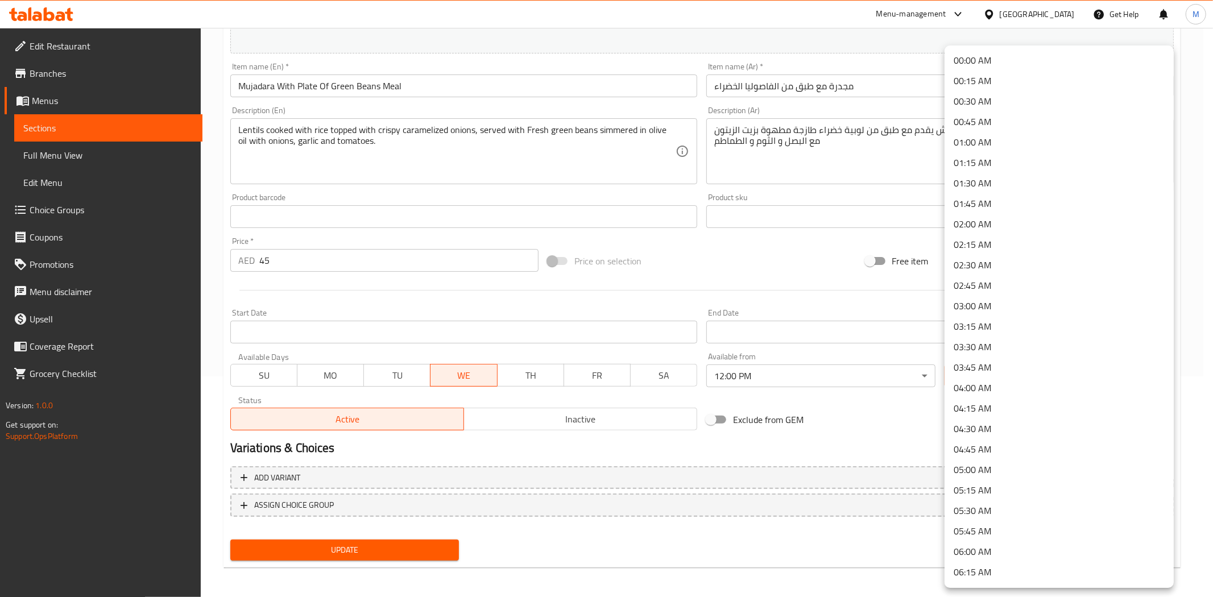
click at [1013, 376] on body "​ Menu-management United Arab Emirates Get Help M Edit Restaurant Branches Menu…" at bounding box center [606, 91] width 1213 height 569
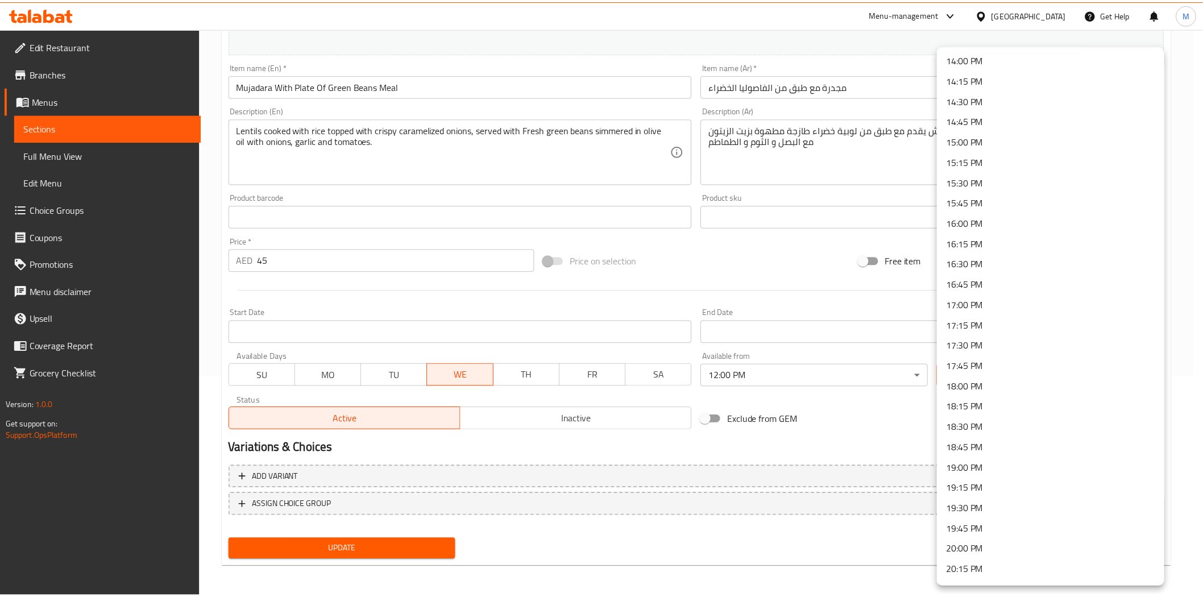
scroll to position [1220, 0]
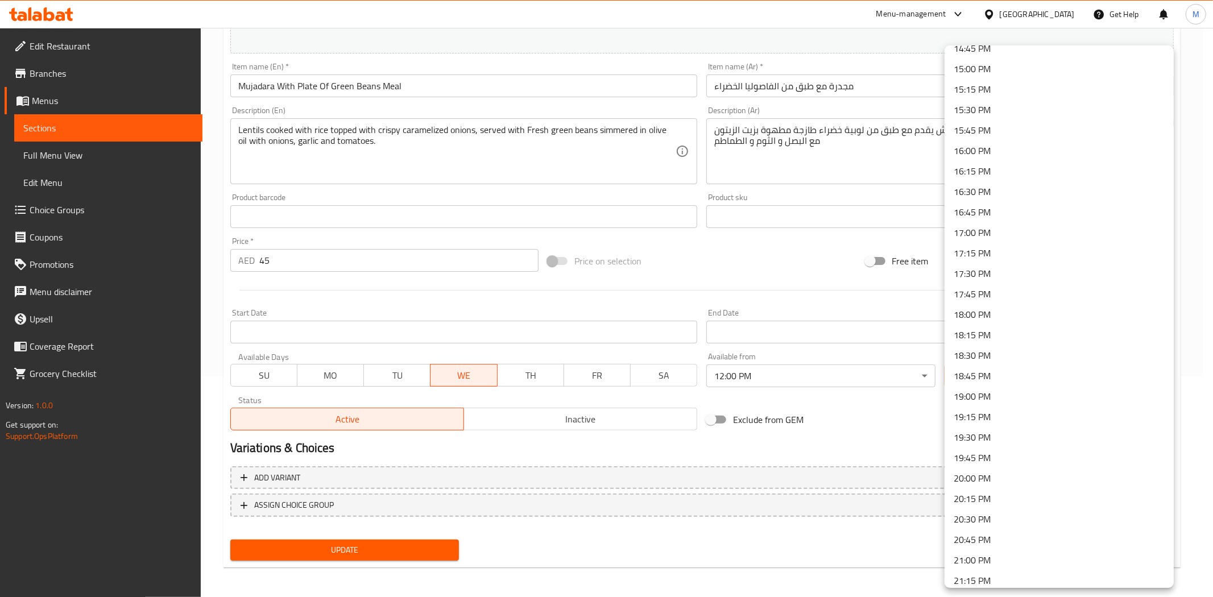
click at [981, 480] on li "20:00 PM" at bounding box center [1058, 478] width 229 height 20
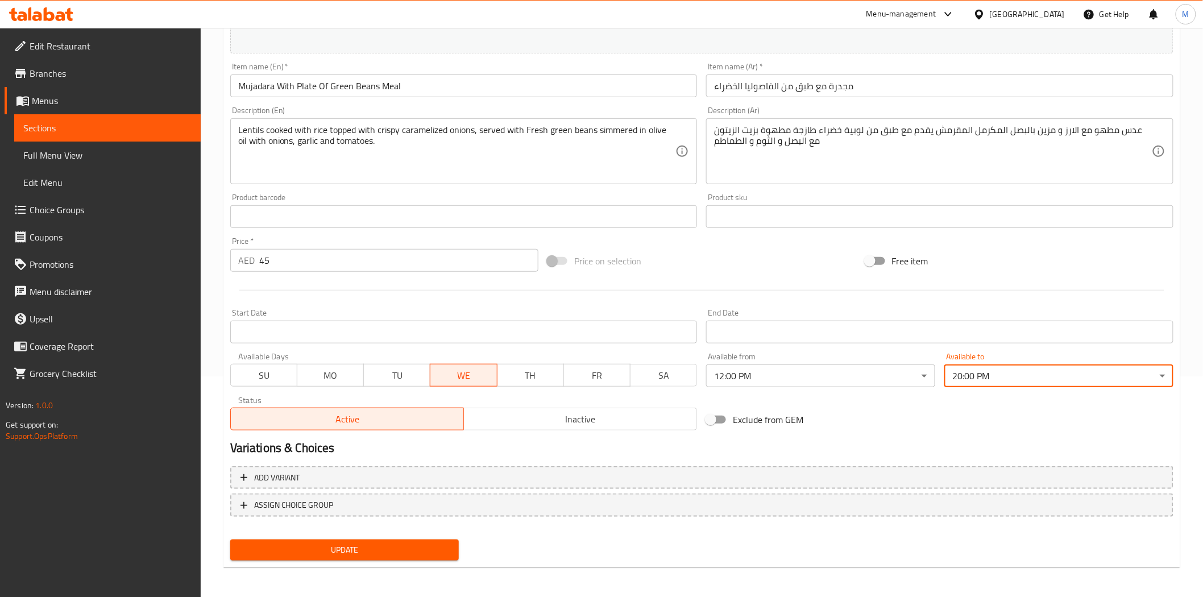
click at [363, 537] on span "Update" at bounding box center [344, 550] width 211 height 14
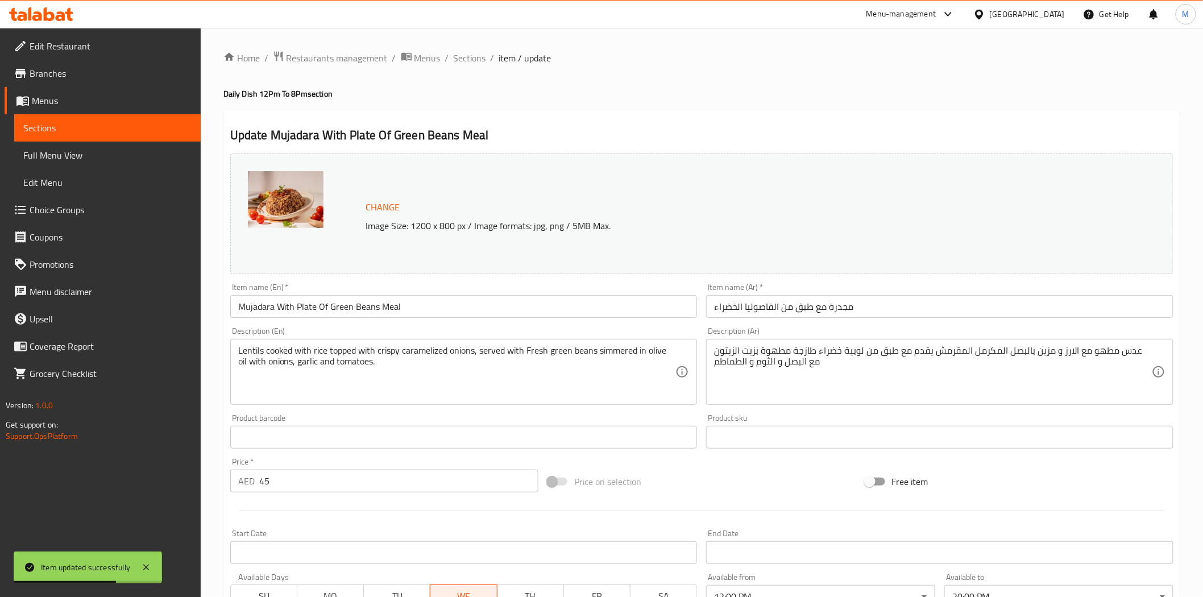
scroll to position [221, 0]
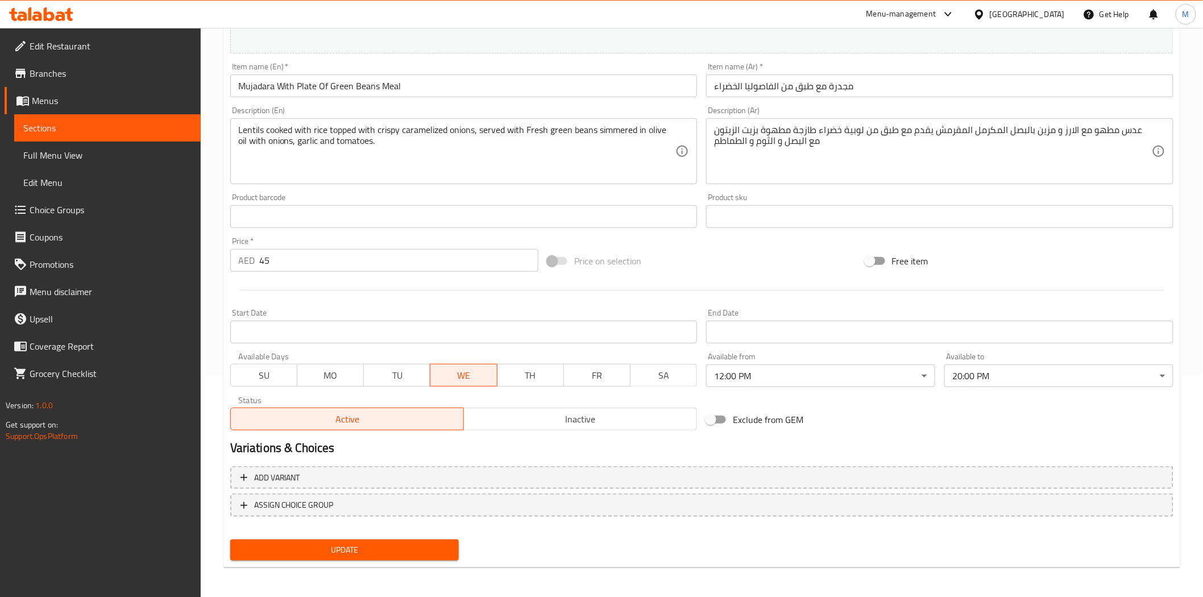
click at [809, 258] on div "Price on selection" at bounding box center [701, 261] width 317 height 31
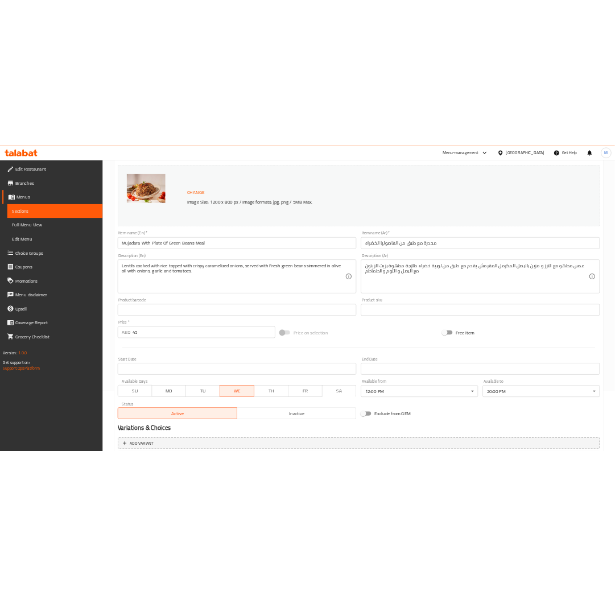
scroll to position [94, 0]
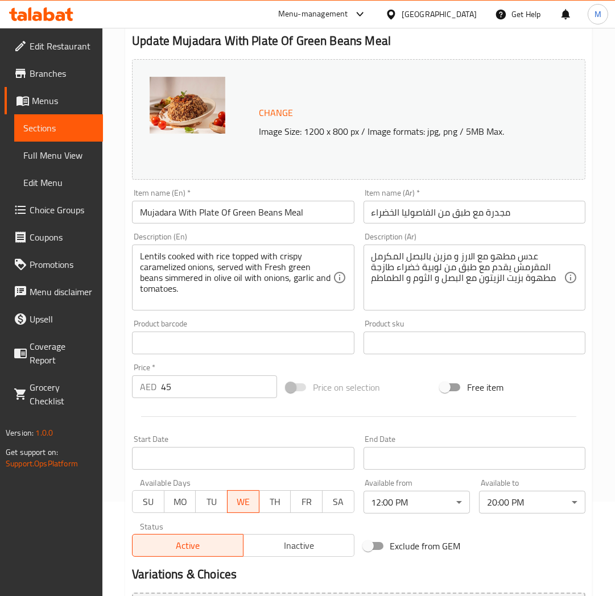
drag, startPoint x: 53, startPoint y: 135, endPoint x: 67, endPoint y: 212, distance: 78.1
click at [53, 135] on span "Sections" at bounding box center [58, 128] width 71 height 14
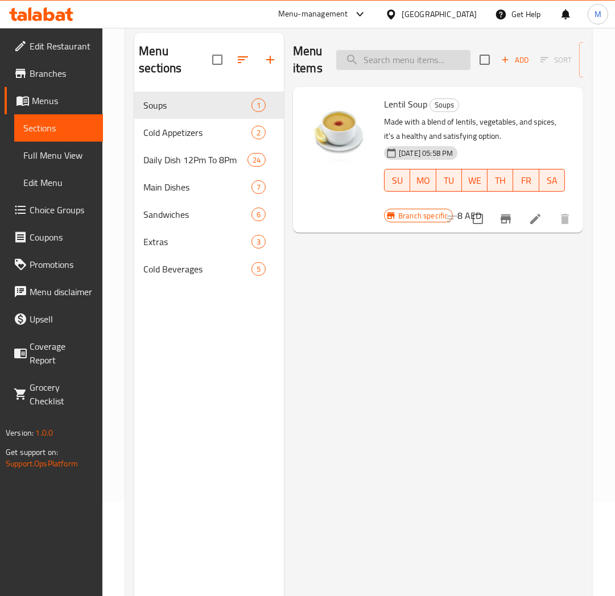
click at [408, 55] on input "search" at bounding box center [403, 60] width 134 height 20
paste input "Spinach Stew With Chicken"
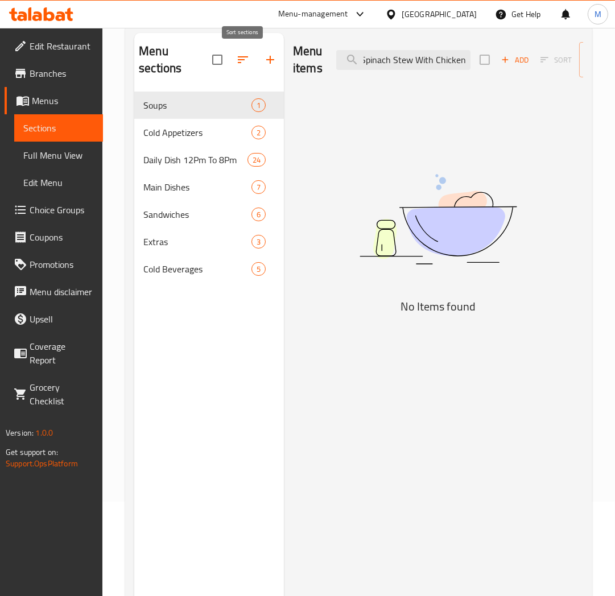
drag, startPoint x: 359, startPoint y: 56, endPoint x: 246, endPoint y: 59, distance: 113.8
click at [246, 59] on div "Menu sections Soups 1 Cold Appetizers 2 Daily Dish 12Pm To 8Pm 24 Main Dishes 7…" at bounding box center [358, 331] width 449 height 596
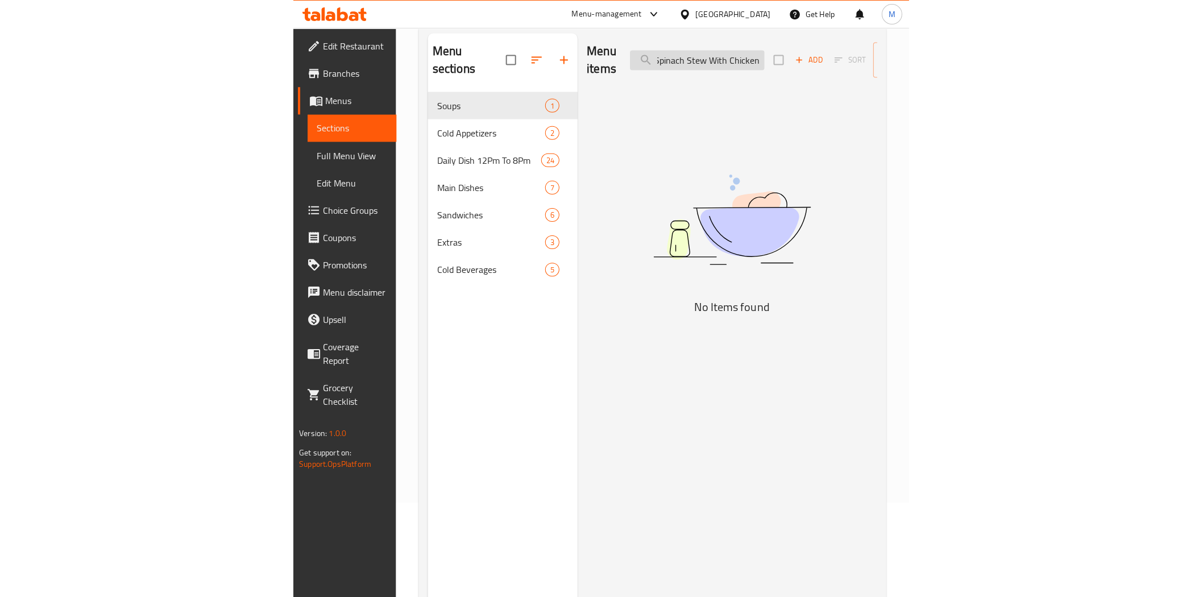
scroll to position [0, 0]
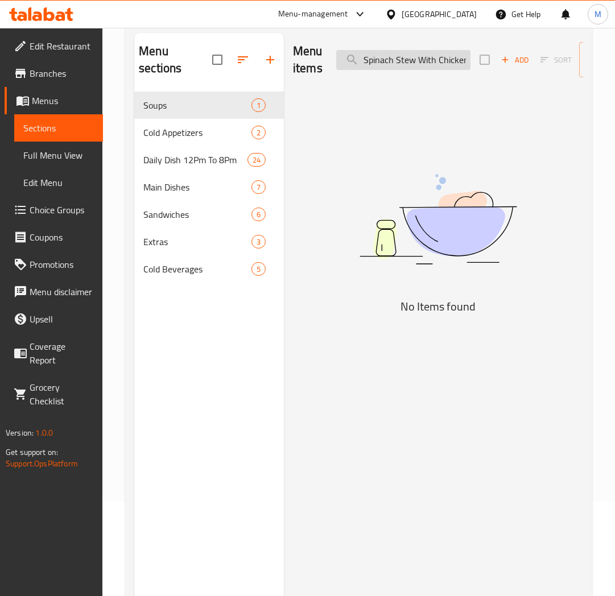
click at [361, 59] on input "Spinach Stew With Chicken" at bounding box center [403, 60] width 134 height 20
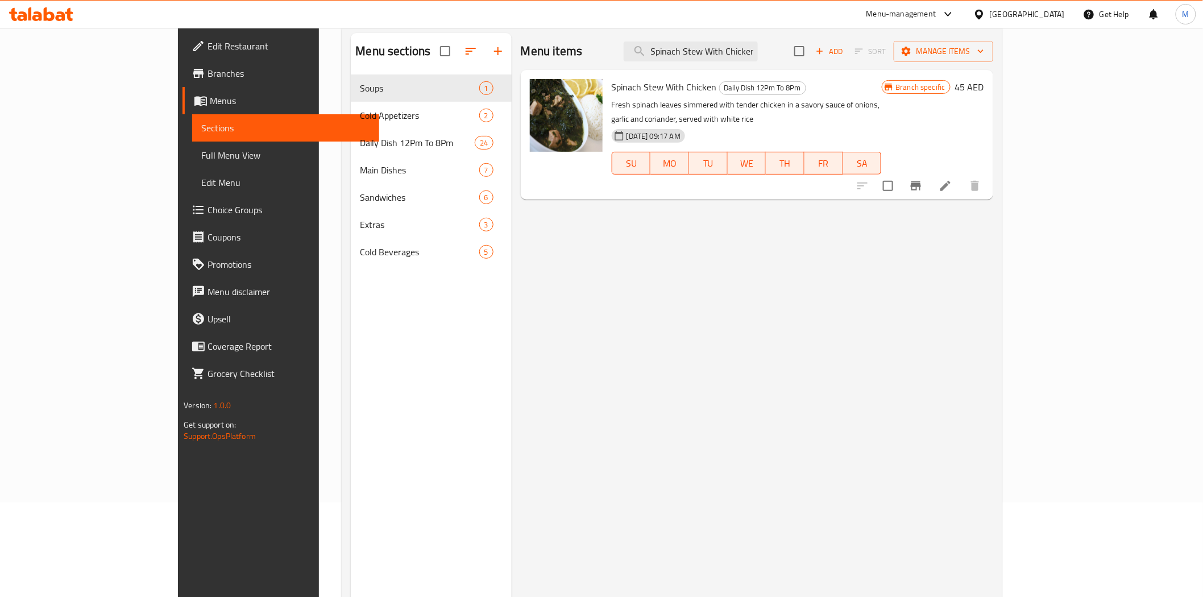
type input "Spinach Stew With Chicken"
click at [962, 176] on li at bounding box center [946, 186] width 32 height 20
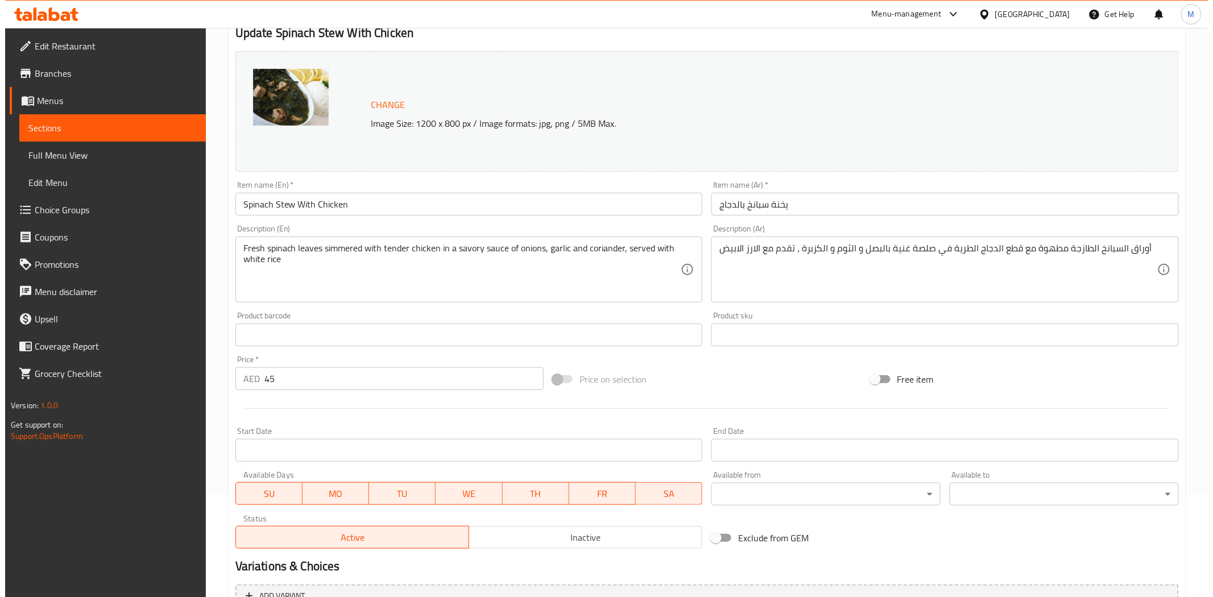
scroll to position [221, 0]
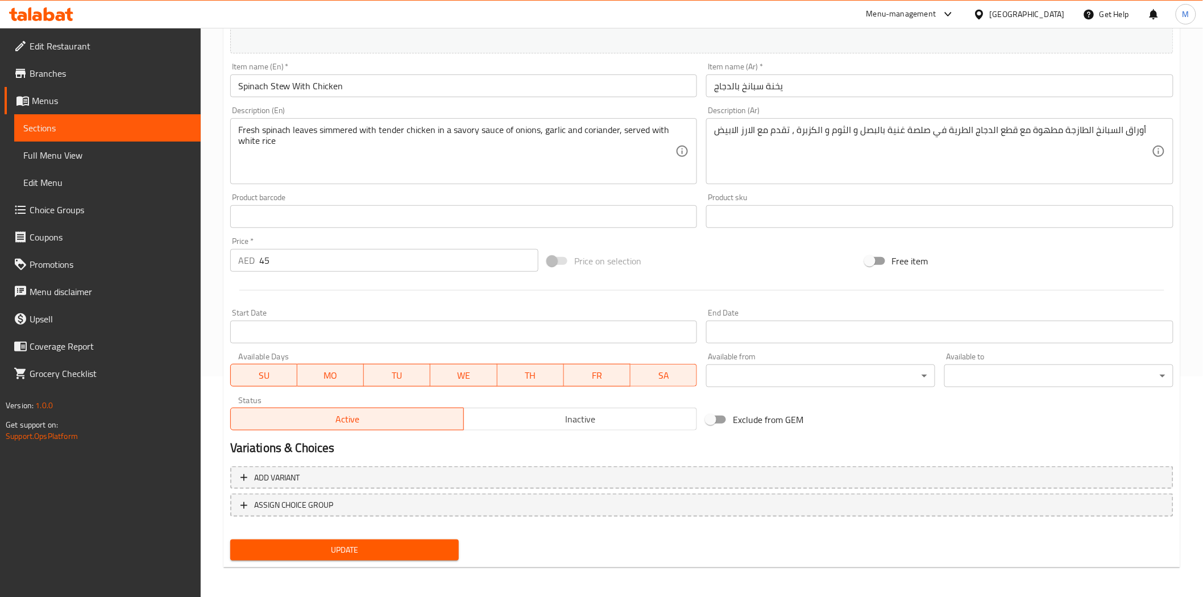
click at [813, 376] on body "​ Menu-management United Arab Emirates Get Help M Edit Restaurant Branches Menu…" at bounding box center [601, 91] width 1203 height 569
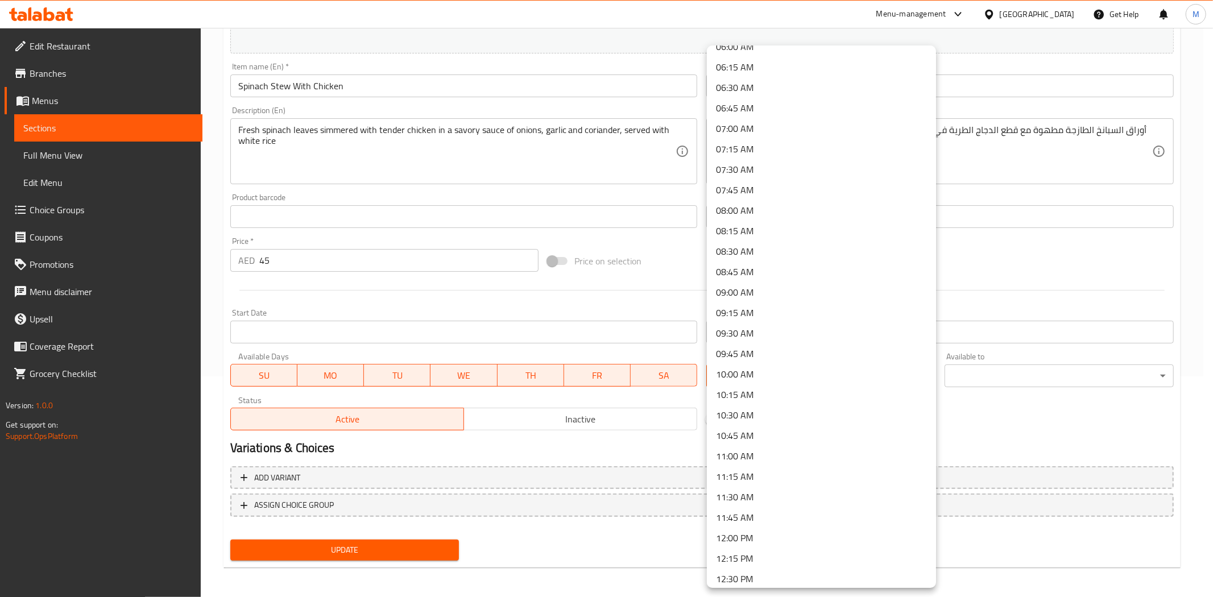
scroll to position [632, 0]
click at [746, 412] on li "12:00 PM" at bounding box center [821, 411] width 229 height 20
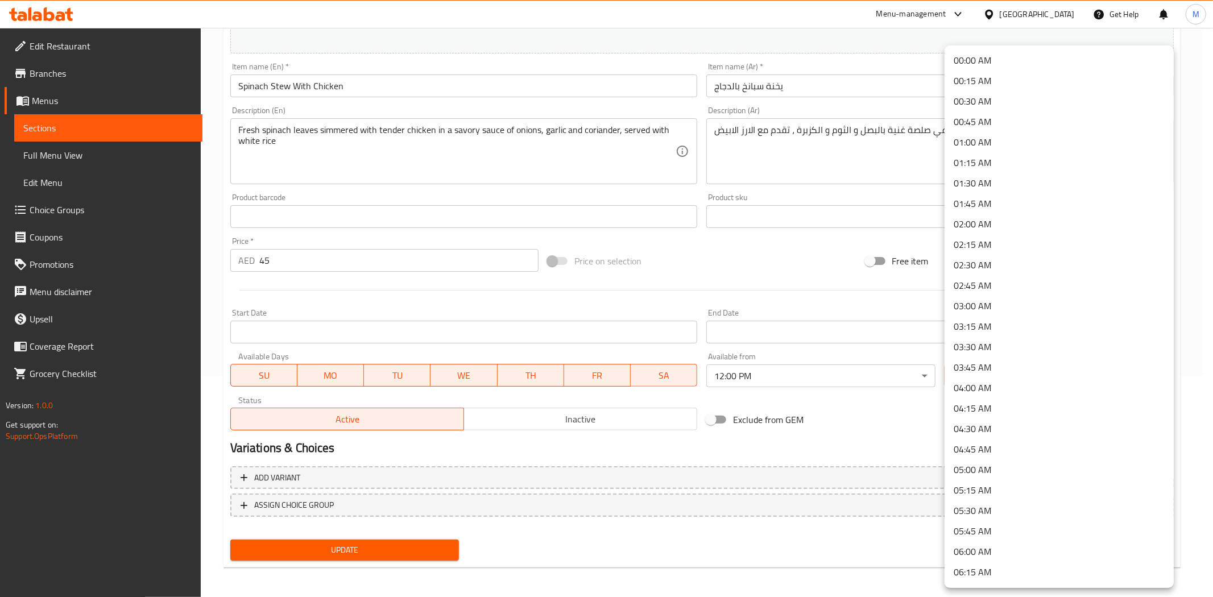
click at [1024, 376] on body "​ Menu-management United Arab Emirates Get Help M Edit Restaurant Branches Menu…" at bounding box center [606, 91] width 1213 height 569
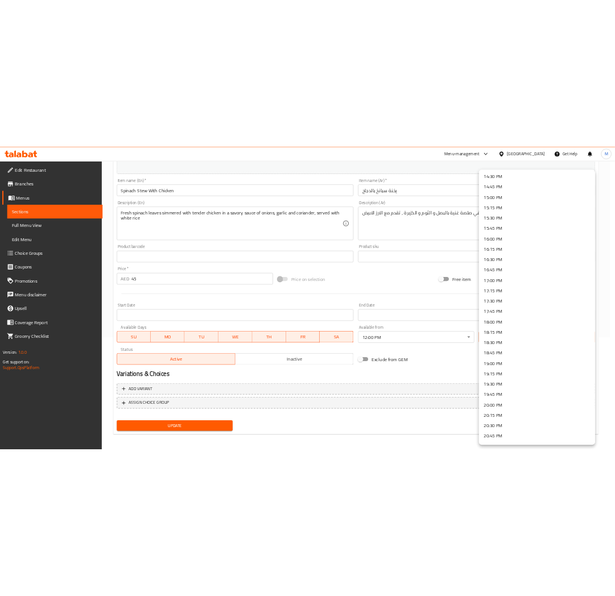
scroll to position [1327, 0]
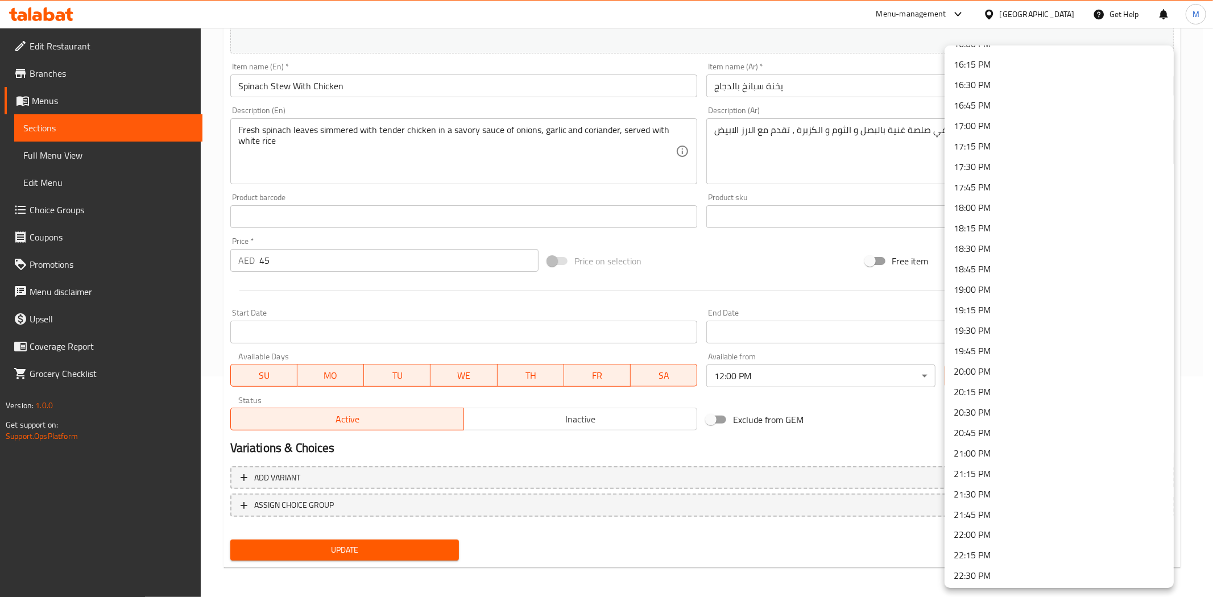
click at [979, 366] on li "20:00 PM" at bounding box center [1058, 371] width 229 height 20
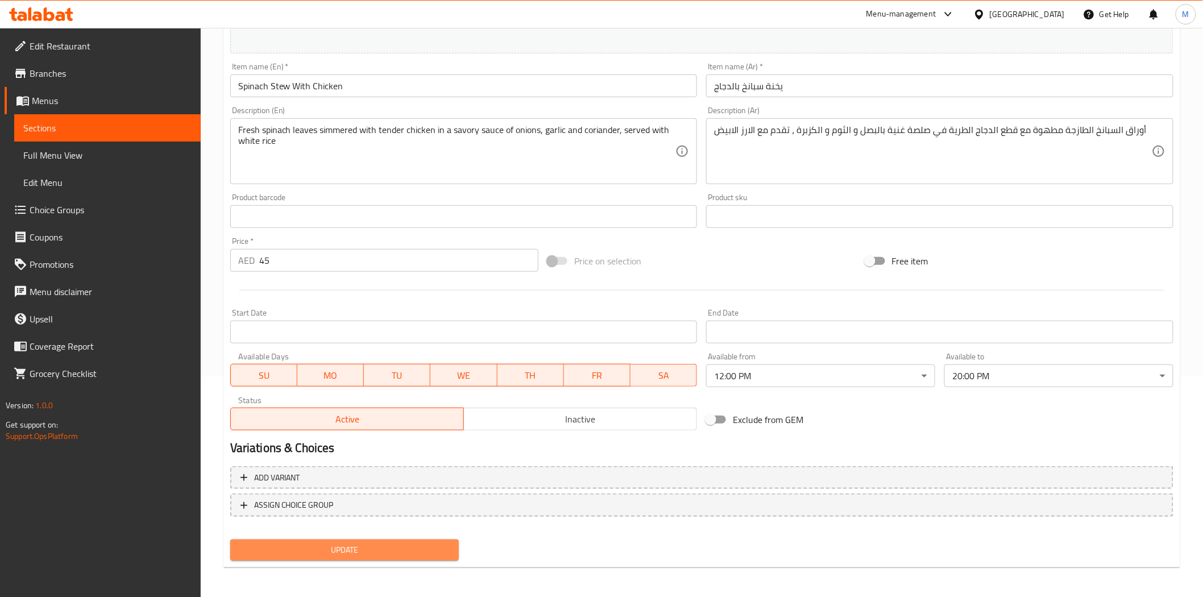
drag, startPoint x: 395, startPoint y: 554, endPoint x: 401, endPoint y: 543, distance: 13.0
click at [396, 537] on span "Update" at bounding box center [344, 550] width 211 height 14
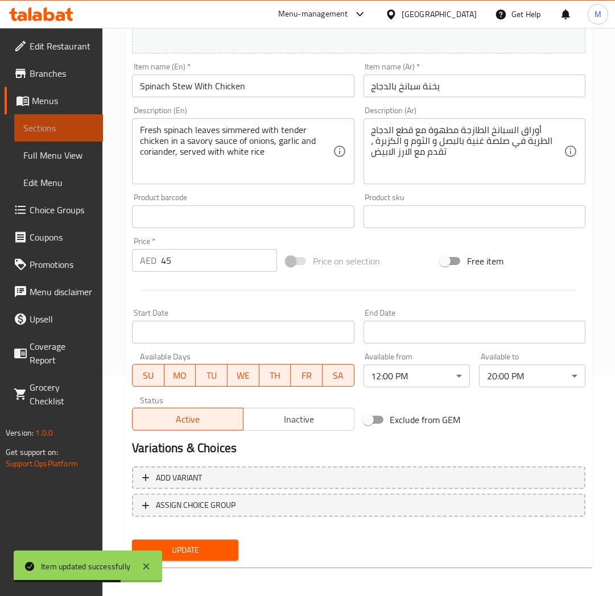
click at [59, 132] on span "Sections" at bounding box center [58, 128] width 71 height 14
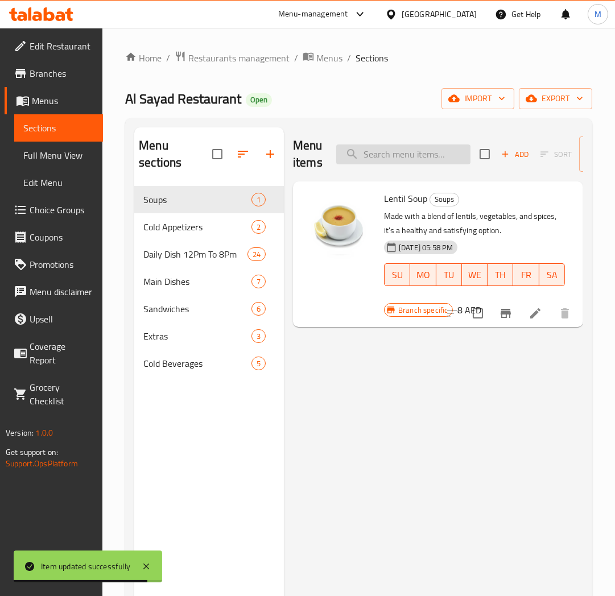
click at [409, 152] on input "search" at bounding box center [403, 154] width 134 height 20
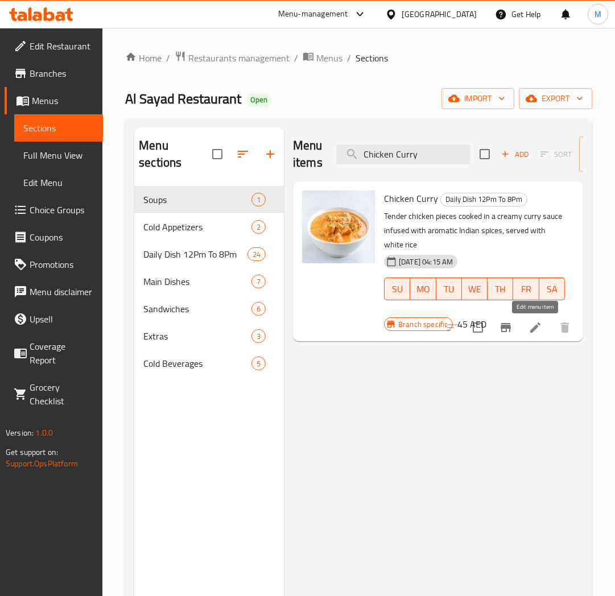
type input "Chicken Curry"
click at [531, 329] on icon at bounding box center [535, 328] width 14 height 14
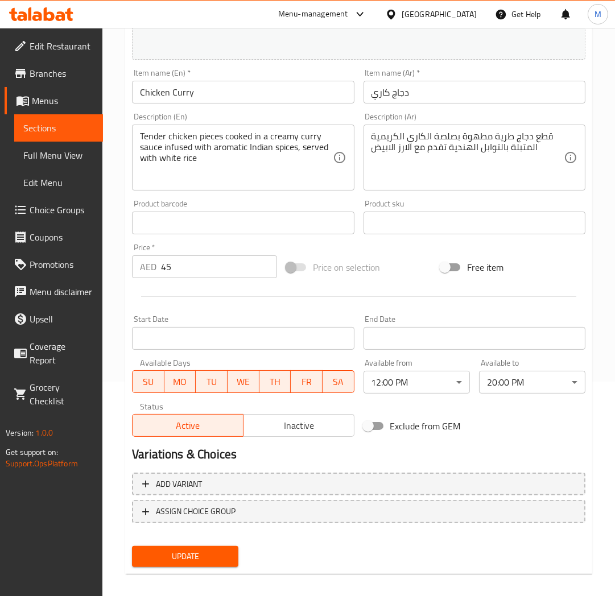
scroll to position [222, 0]
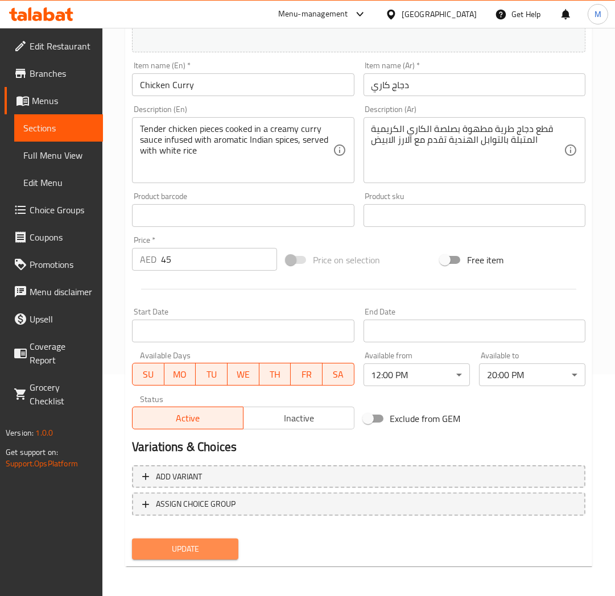
drag, startPoint x: 207, startPoint y: 546, endPoint x: 214, endPoint y: 544, distance: 7.4
click at [208, 537] on span "Update" at bounding box center [185, 549] width 88 height 14
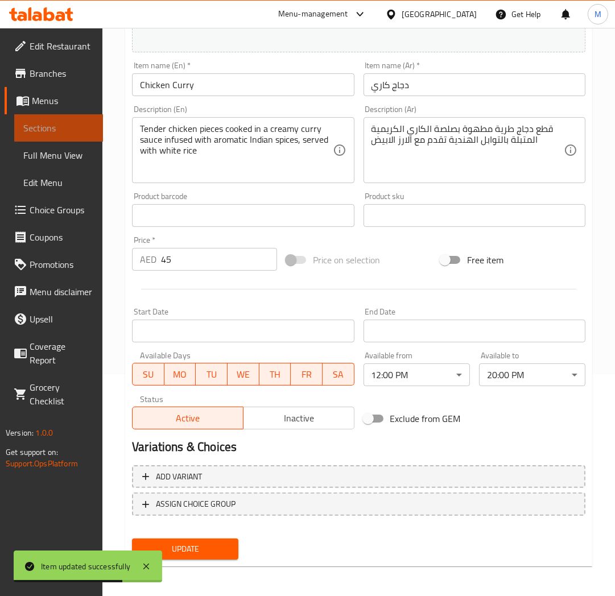
click at [55, 134] on span "Sections" at bounding box center [58, 128] width 71 height 14
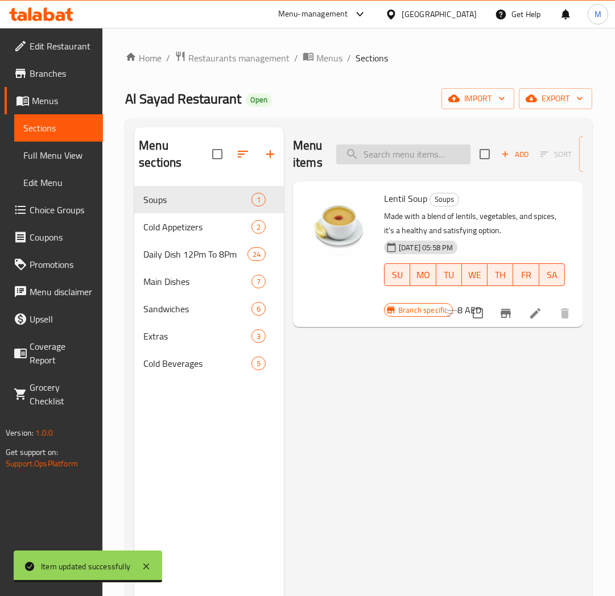
click at [396, 155] on input "search" at bounding box center [403, 154] width 134 height 20
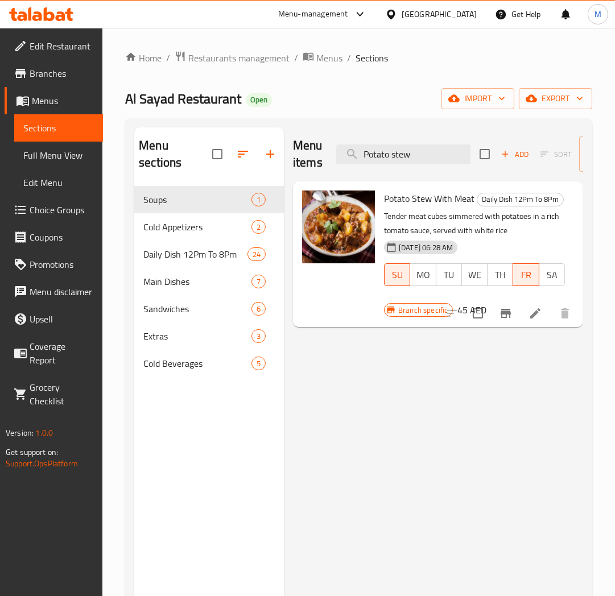
type input "Potato stew"
click at [537, 318] on icon at bounding box center [535, 313] width 14 height 14
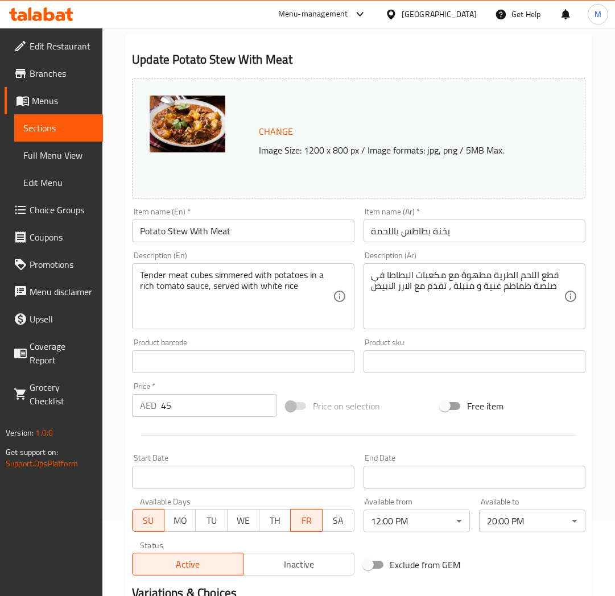
scroll to position [189, 0]
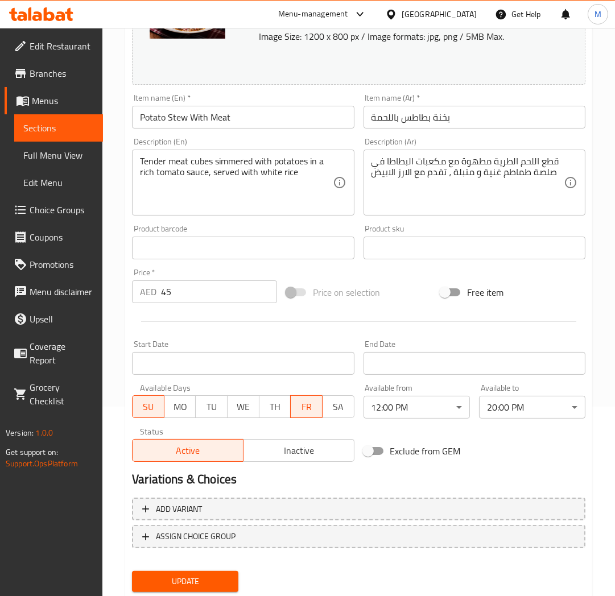
click at [180, 405] on span "MO" at bounding box center [180, 407] width 23 height 16
drag, startPoint x: 206, startPoint y: 407, endPoint x: 237, endPoint y: 409, distance: 30.8
click at [212, 407] on span "TU" at bounding box center [211, 407] width 23 height 16
click at [239, 407] on span "WE" at bounding box center [243, 407] width 23 height 16
drag, startPoint x: 270, startPoint y: 405, endPoint x: 334, endPoint y: 403, distance: 63.7
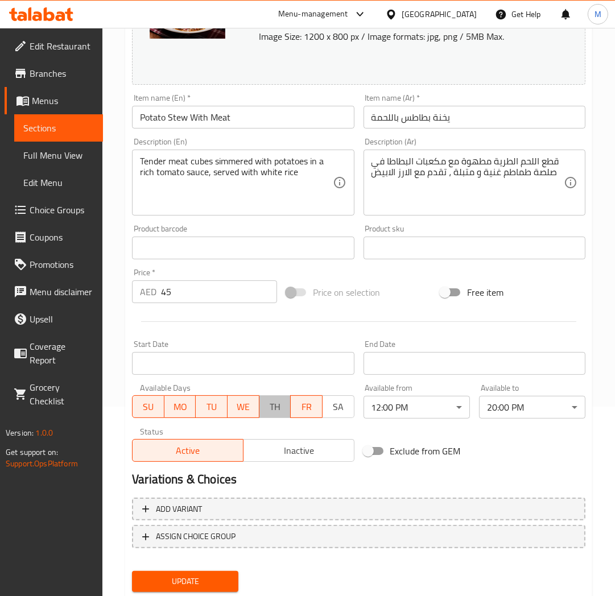
click at [276, 405] on span "TH" at bounding box center [275, 407] width 23 height 16
drag, startPoint x: 341, startPoint y: 403, endPoint x: 359, endPoint y: 431, distance: 33.5
click at [343, 406] on span "SA" at bounding box center [338, 407] width 23 height 16
click at [208, 537] on span "Update" at bounding box center [185, 581] width 88 height 14
click at [72, 142] on link "Full Menu View" at bounding box center [58, 155] width 89 height 27
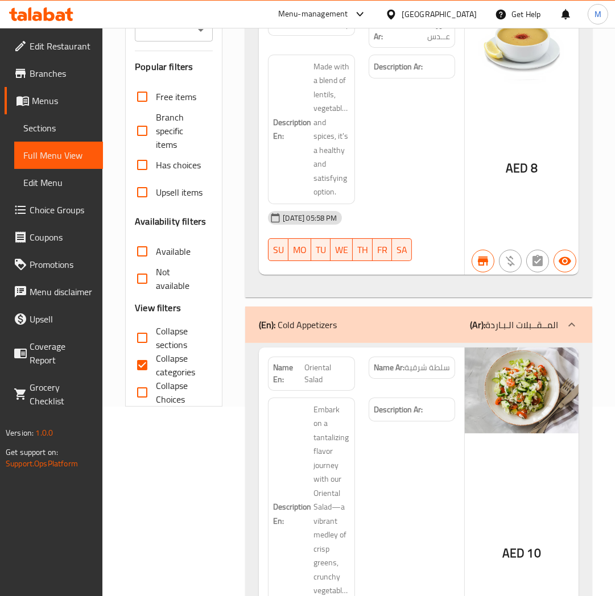
click at [61, 125] on span "Sections" at bounding box center [58, 128] width 71 height 14
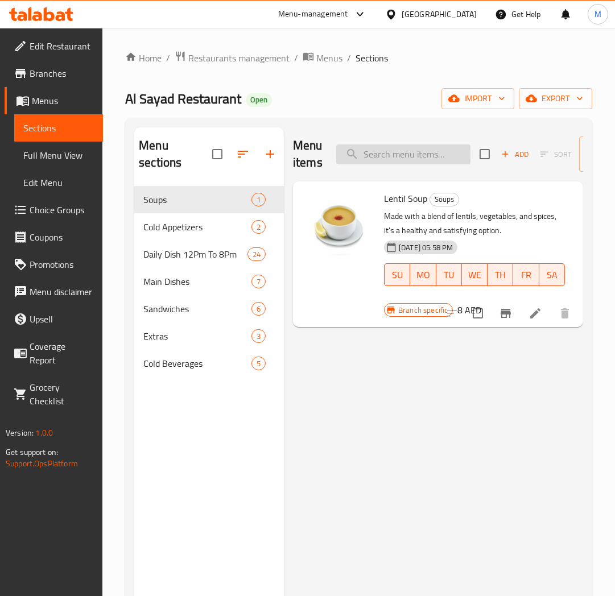
click at [367, 151] on input "search" at bounding box center [403, 154] width 134 height 20
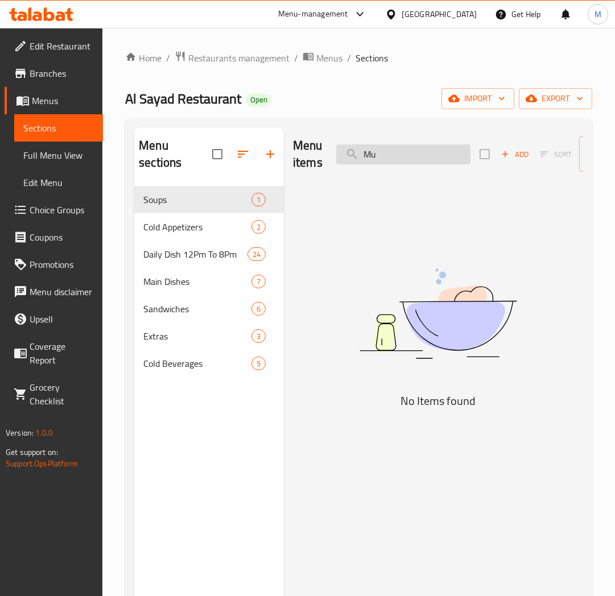
type input "M"
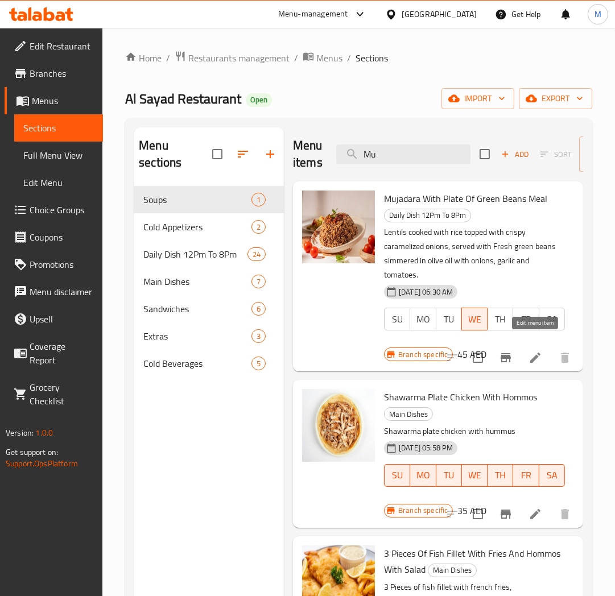
type input "Mu"
click at [536, 351] on icon at bounding box center [535, 358] width 14 height 14
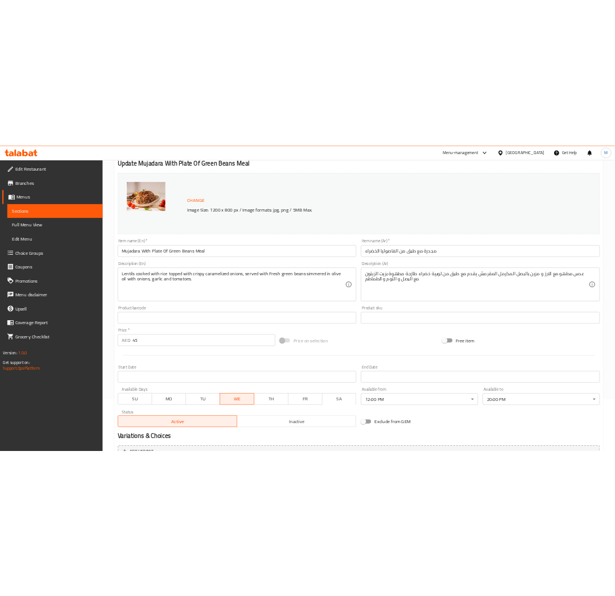
scroll to position [221, 0]
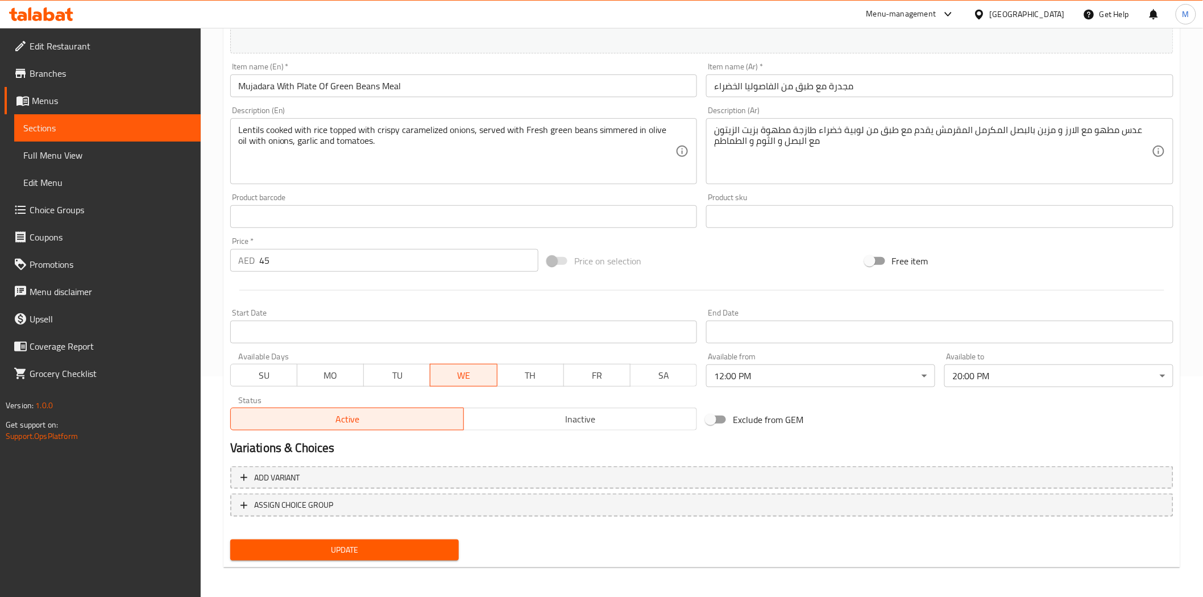
click at [275, 378] on span "SU" at bounding box center [263, 375] width 57 height 16
click at [333, 386] on button "MO" at bounding box center [330, 375] width 67 height 23
click at [377, 373] on span "TU" at bounding box center [396, 375] width 57 height 16
click at [538, 375] on span "TH" at bounding box center [530, 375] width 57 height 16
drag, startPoint x: 577, startPoint y: 372, endPoint x: 593, endPoint y: 372, distance: 15.9
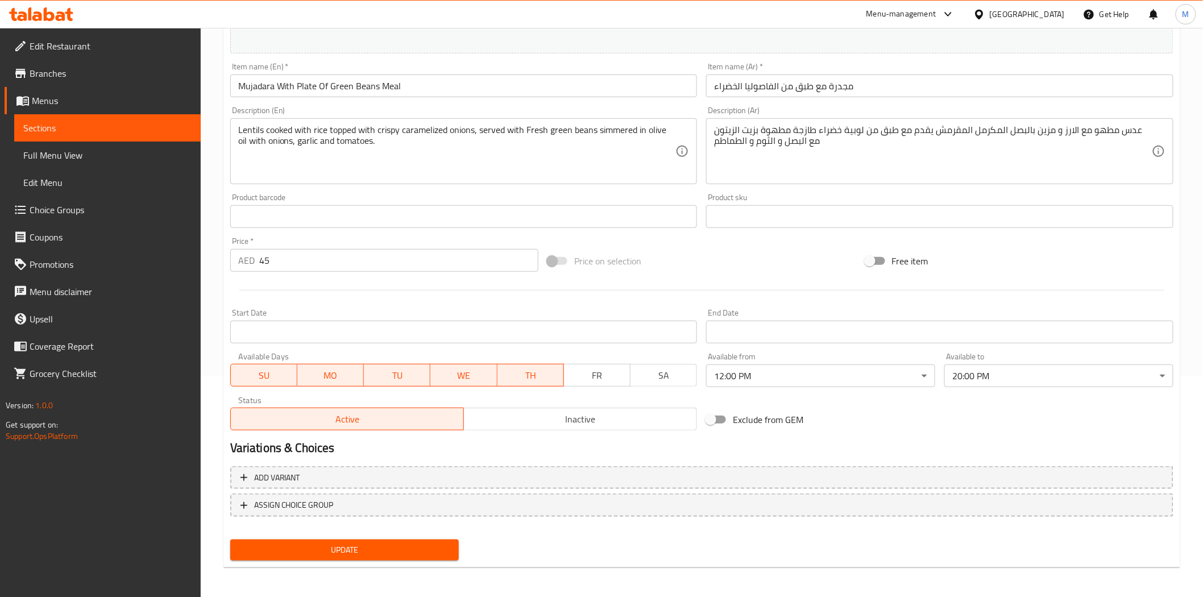
click at [583, 372] on span "FR" at bounding box center [597, 375] width 57 height 16
click at [700, 359] on div "Available Days SU MO TU WE TH FR SA" at bounding box center [464, 370] width 477 height 44
click at [672, 364] on button "SA" at bounding box center [663, 375] width 67 height 23
click at [354, 537] on button "Update" at bounding box center [344, 550] width 229 height 21
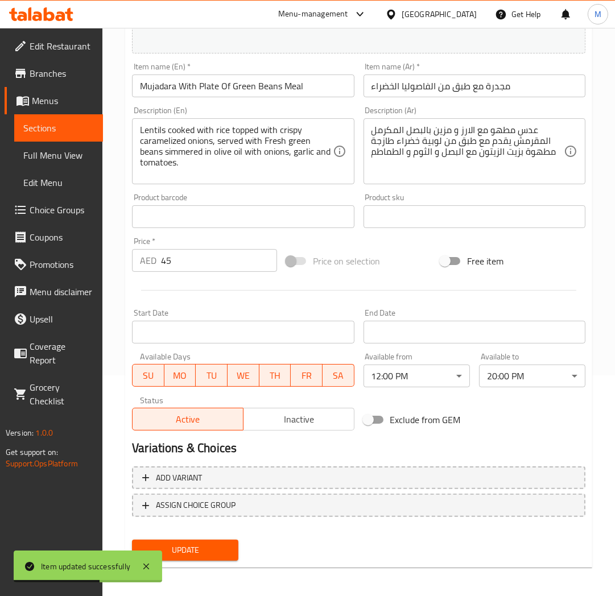
click at [61, 128] on span "Sections" at bounding box center [58, 128] width 71 height 14
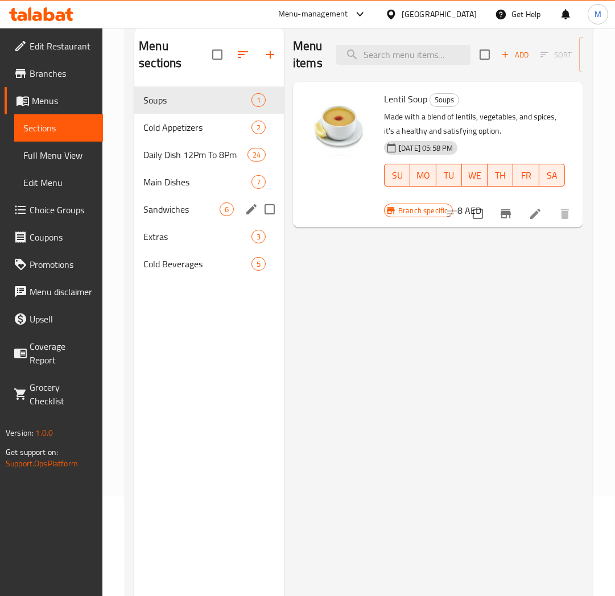
scroll to position [32, 0]
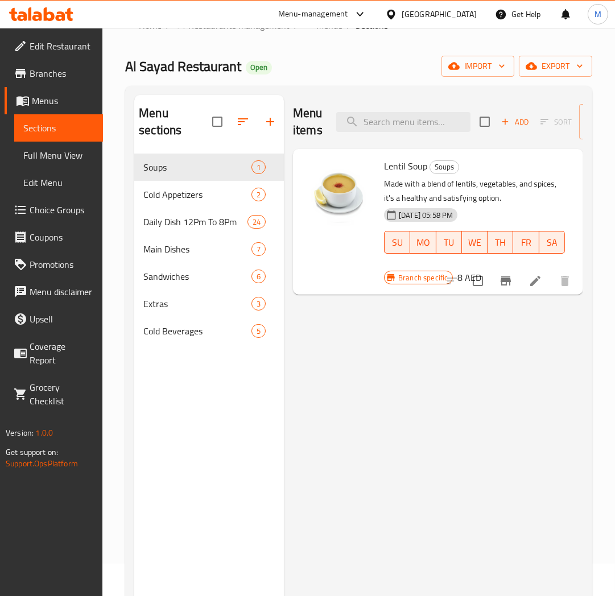
click at [441, 14] on div "[GEOGRAPHIC_DATA]" at bounding box center [438, 14] width 75 height 13
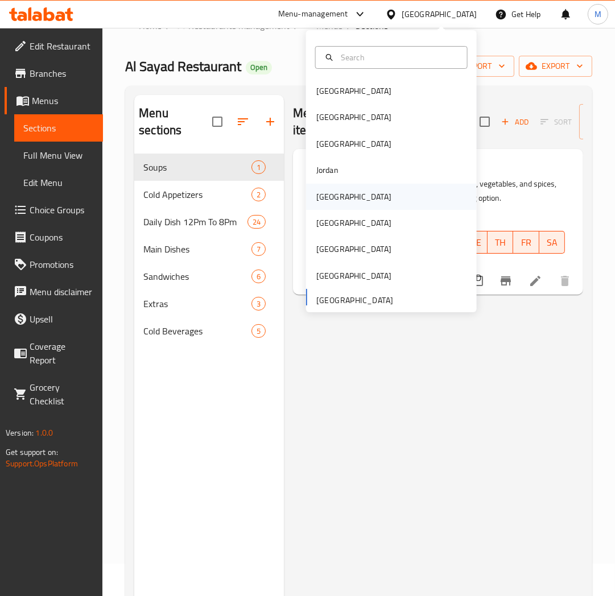
click at [330, 194] on div "Kuwait" at bounding box center [353, 197] width 93 height 26
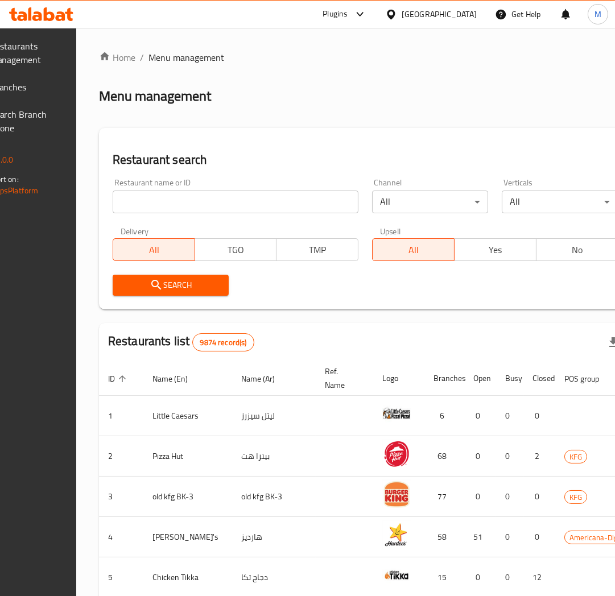
click at [177, 197] on input "search" at bounding box center [236, 201] width 246 height 23
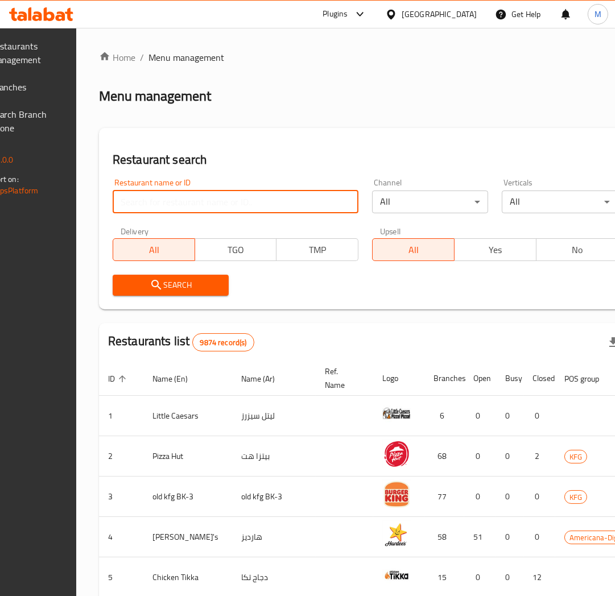
paste input "775944"
type input "775944"
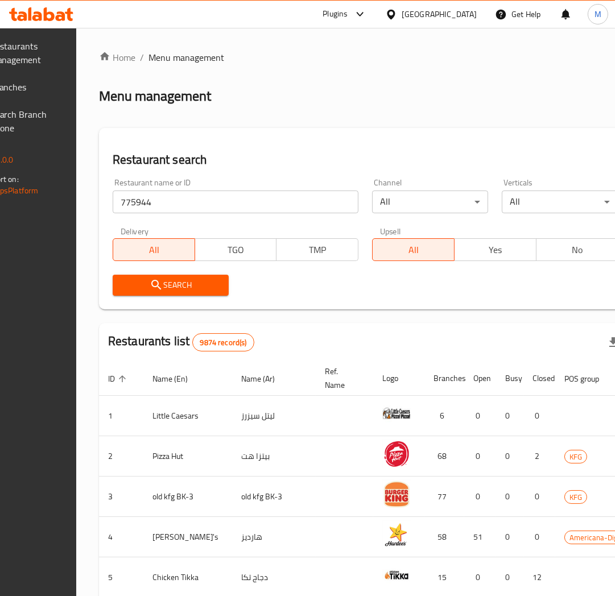
click at [185, 278] on span "Search" at bounding box center [171, 285] width 98 height 14
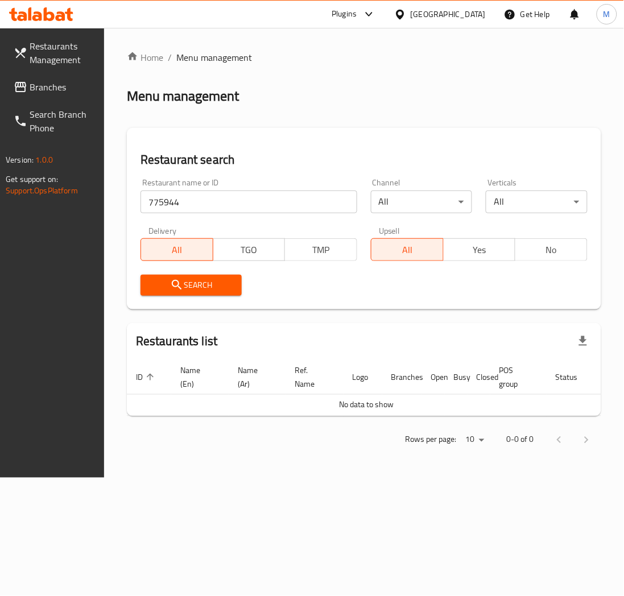
click at [57, 81] on span "Branches" at bounding box center [62, 87] width 65 height 14
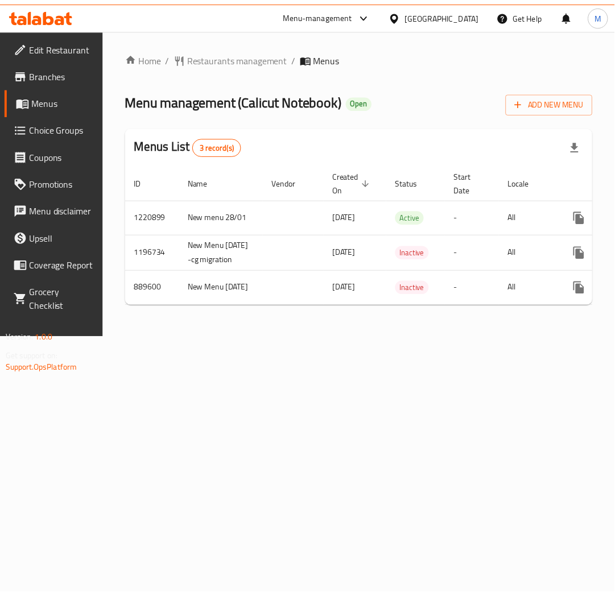
scroll to position [0, 90]
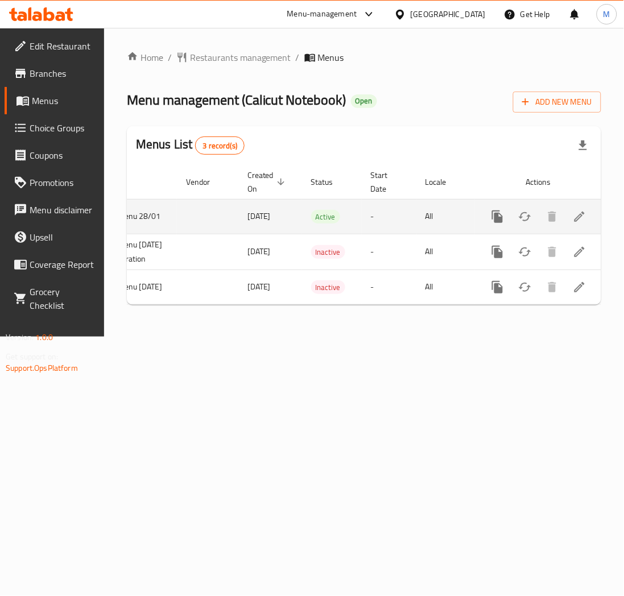
click at [585, 212] on icon "enhanced table" at bounding box center [580, 217] width 14 height 14
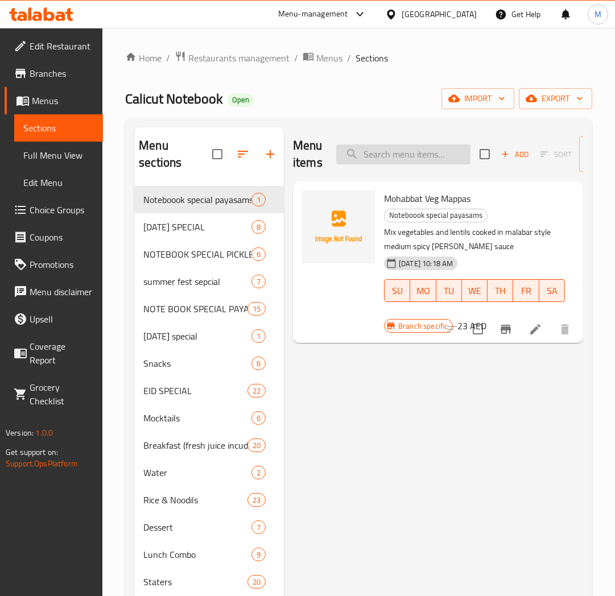
click at [381, 146] on input "search" at bounding box center [403, 154] width 134 height 20
paste input "Ghee Rice+ Beef [PERSON_NAME]"
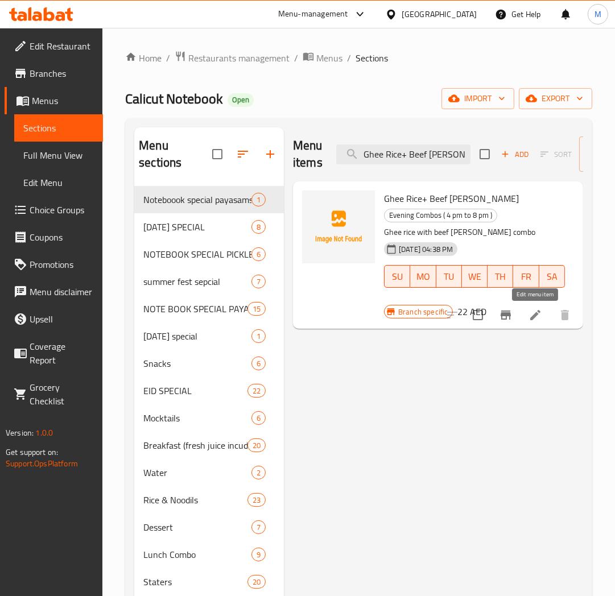
type input "Ghee Rice+ Beef [PERSON_NAME]"
click at [536, 319] on icon at bounding box center [535, 315] width 14 height 14
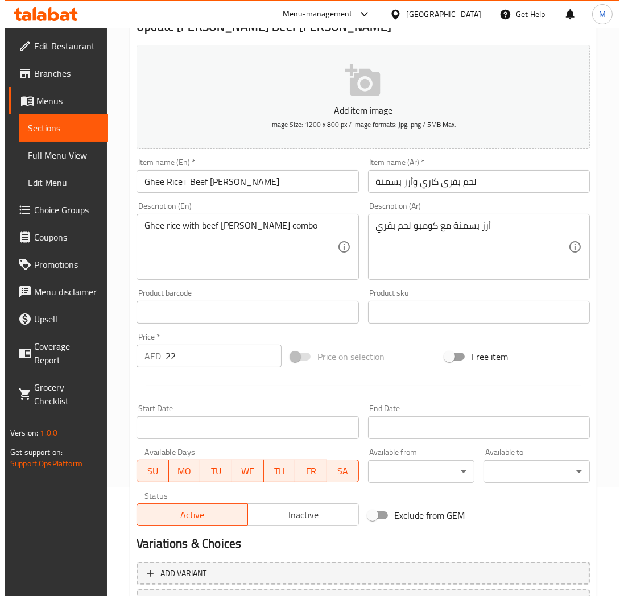
scroll to position [205, 0]
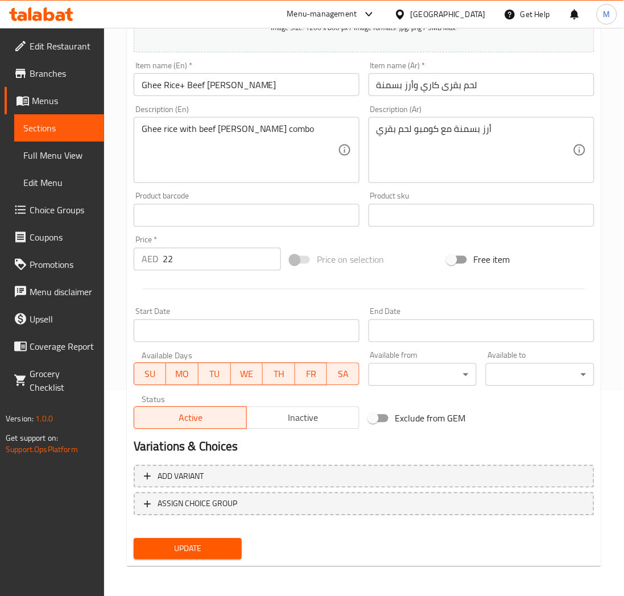
click at [433, 382] on body "​ Menu-management [GEOGRAPHIC_DATA] Get Help M Edit Restaurant Branches Menus S…" at bounding box center [312, 107] width 624 height 568
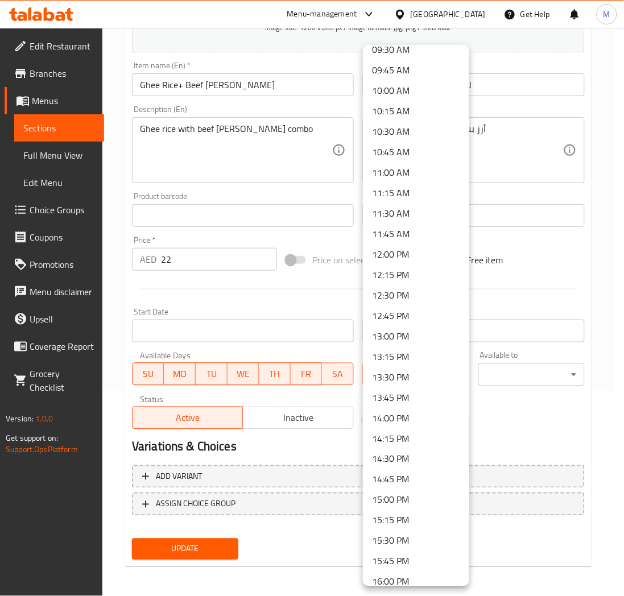
scroll to position [884, 0]
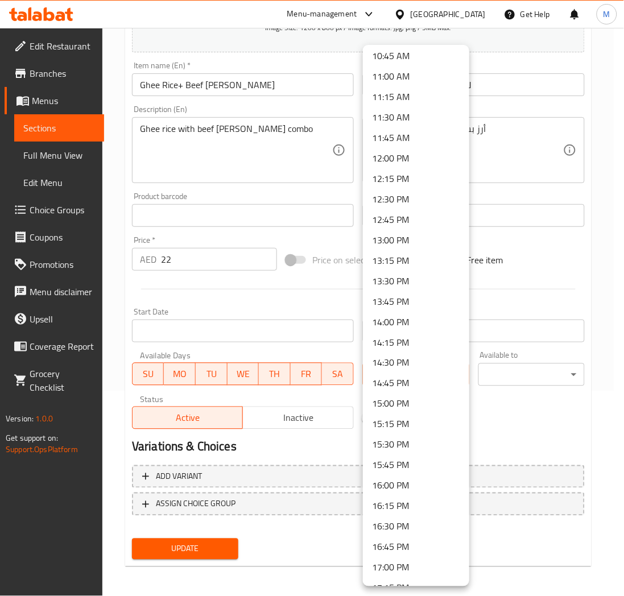
click at [395, 490] on li "16:00 PM" at bounding box center [416, 485] width 106 height 20
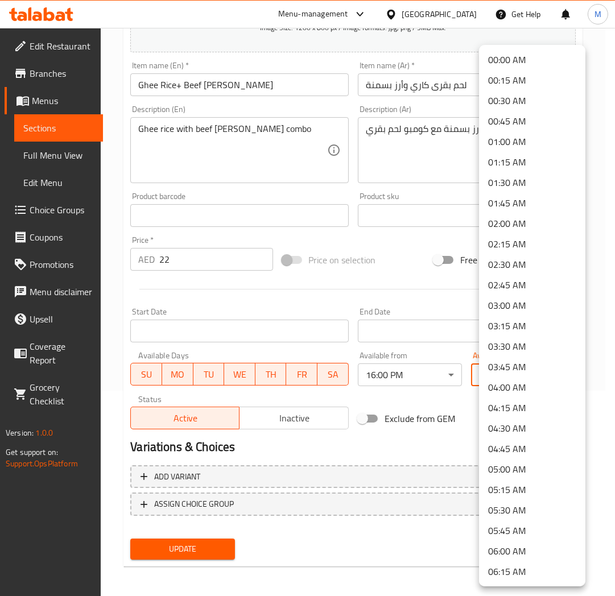
click at [525, 386] on body "​ Menu-management [GEOGRAPHIC_DATA] Get Help M Edit Restaurant Branches Menus S…" at bounding box center [307, 107] width 615 height 568
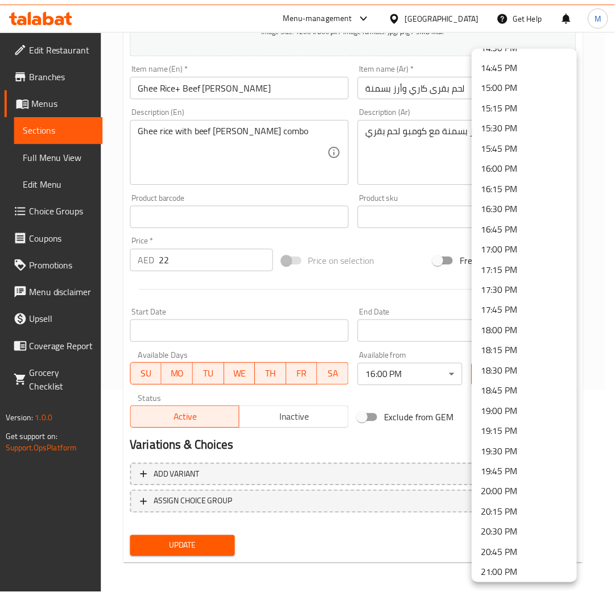
scroll to position [1327, 0]
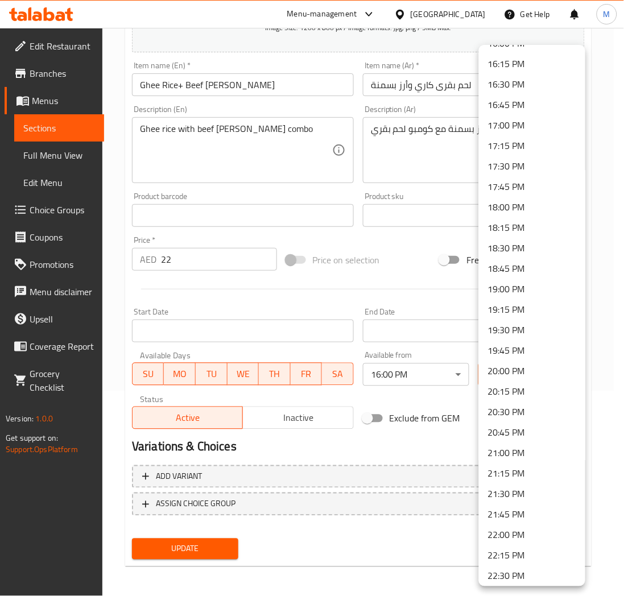
click at [507, 372] on li "20:00 PM" at bounding box center [532, 371] width 106 height 20
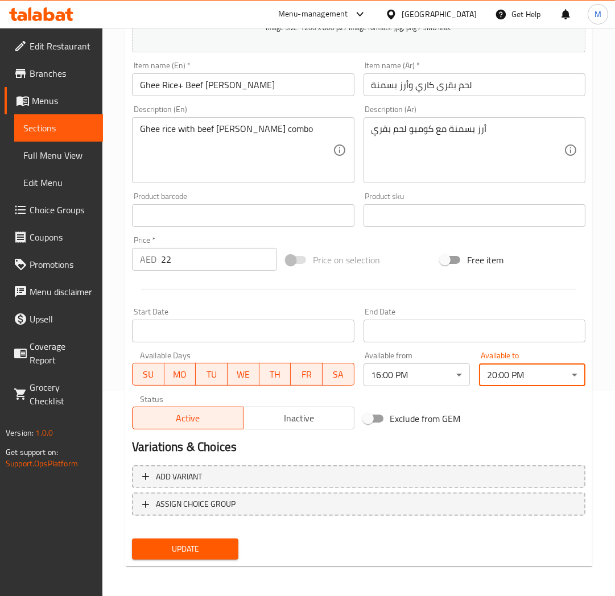
click at [192, 543] on span "Update" at bounding box center [185, 549] width 88 height 14
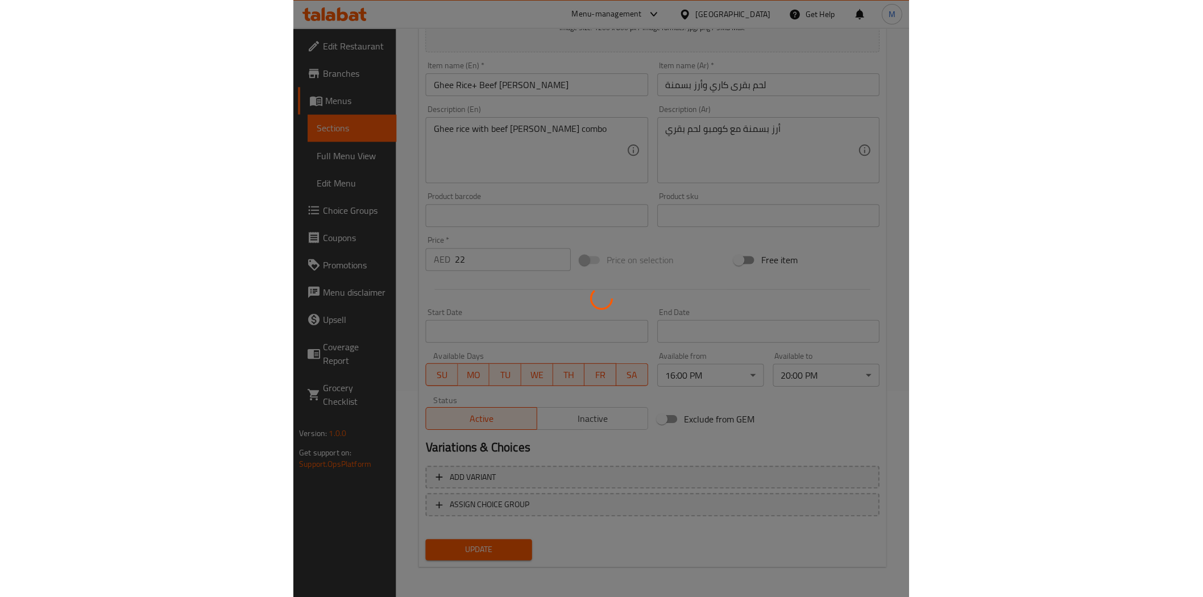
scroll to position [205, 0]
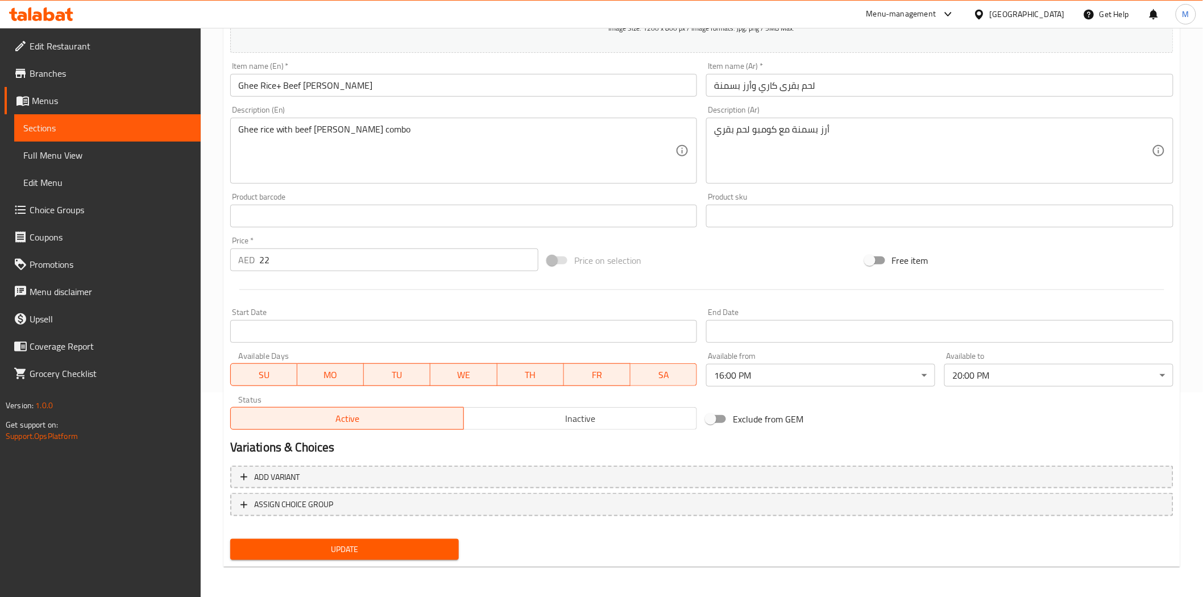
click at [63, 76] on span "Branches" at bounding box center [111, 74] width 162 height 14
